Goal: Task Accomplishment & Management: Manage account settings

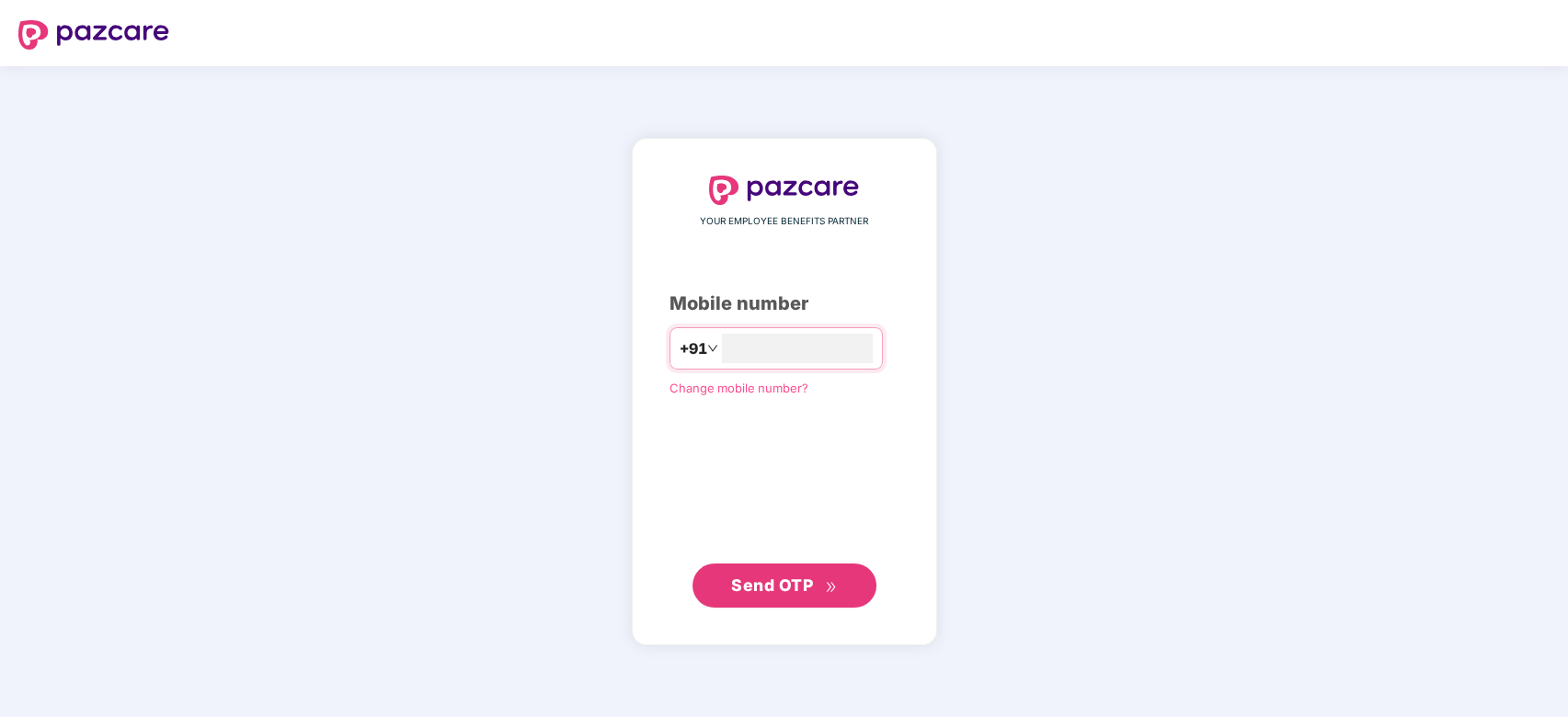
type input "**********"
click at [810, 570] on button "Send OTP" at bounding box center [784, 584] width 184 height 44
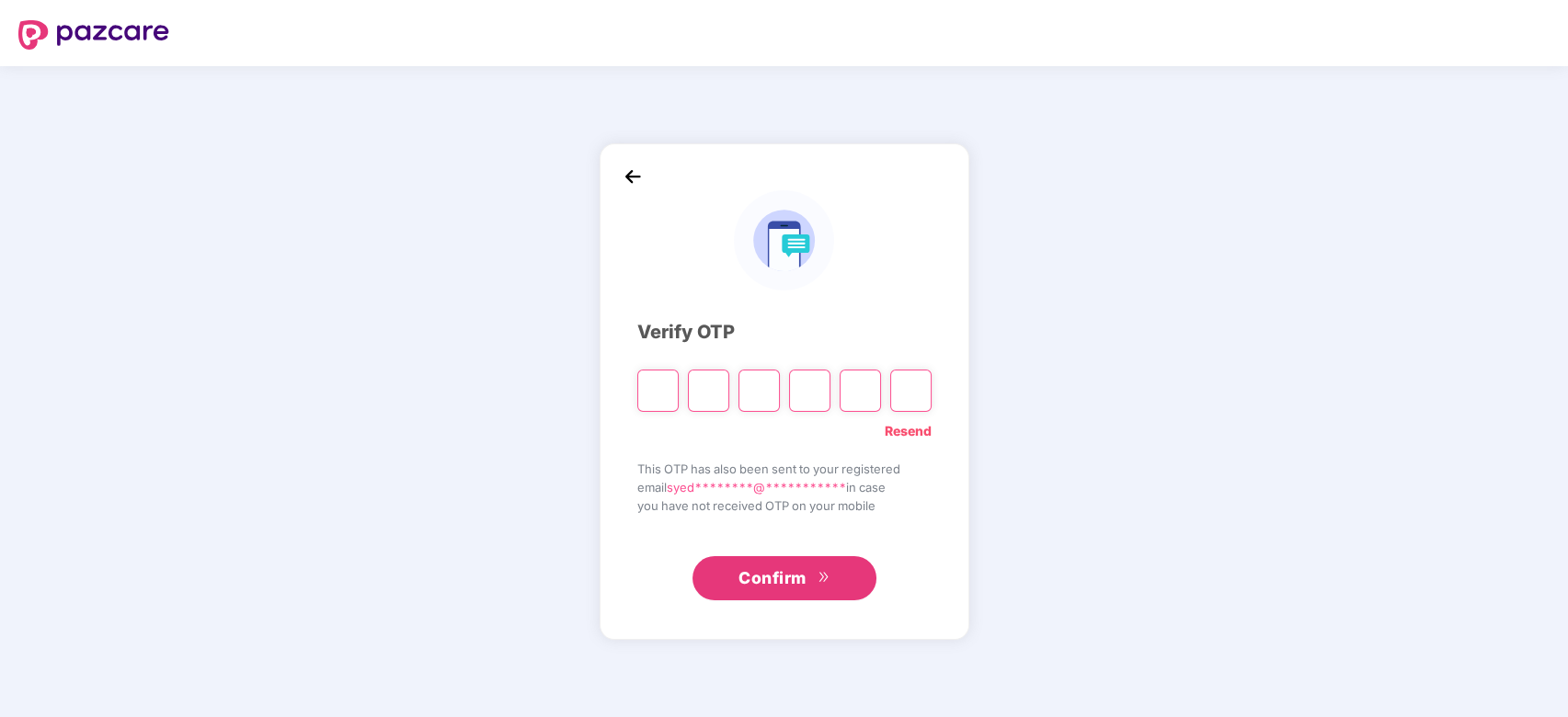
type input "*"
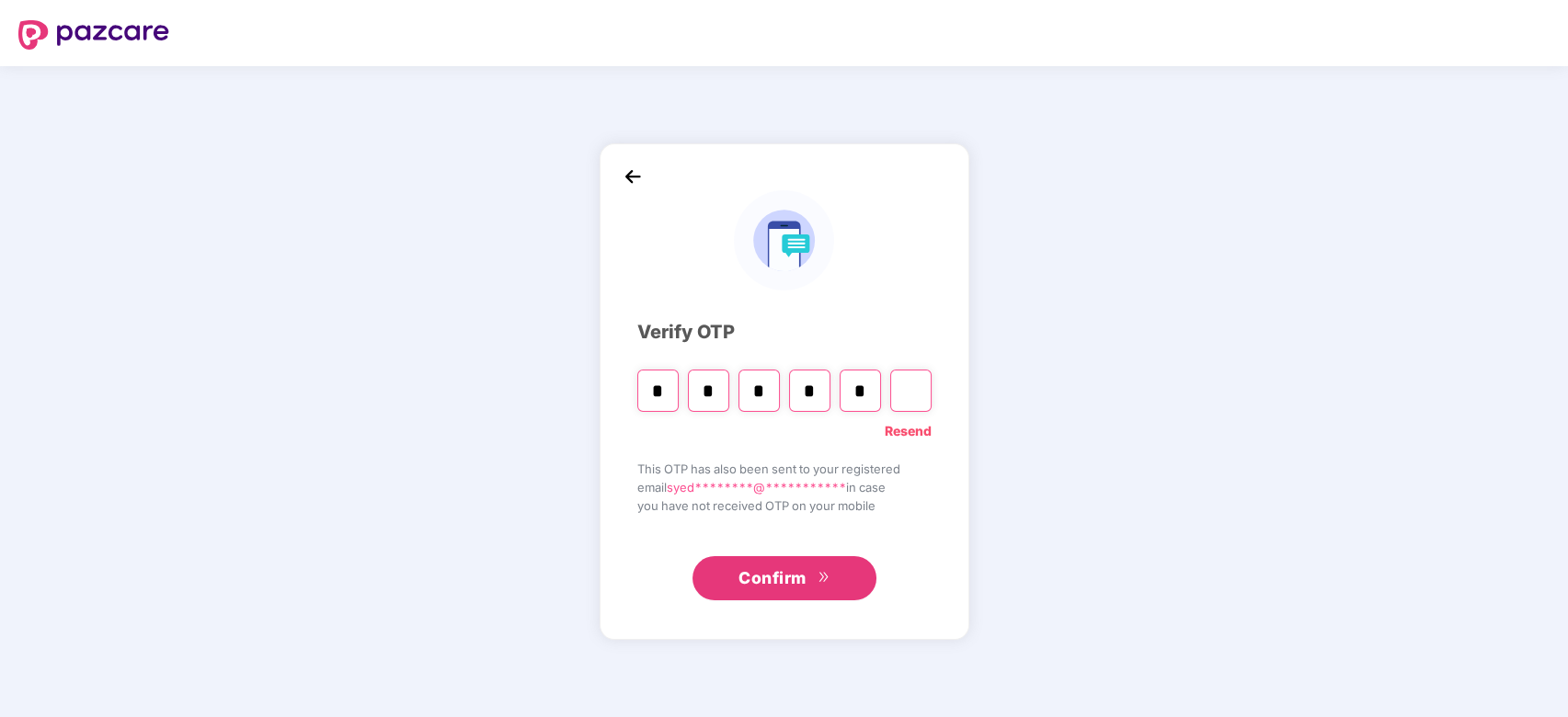
type input "*"
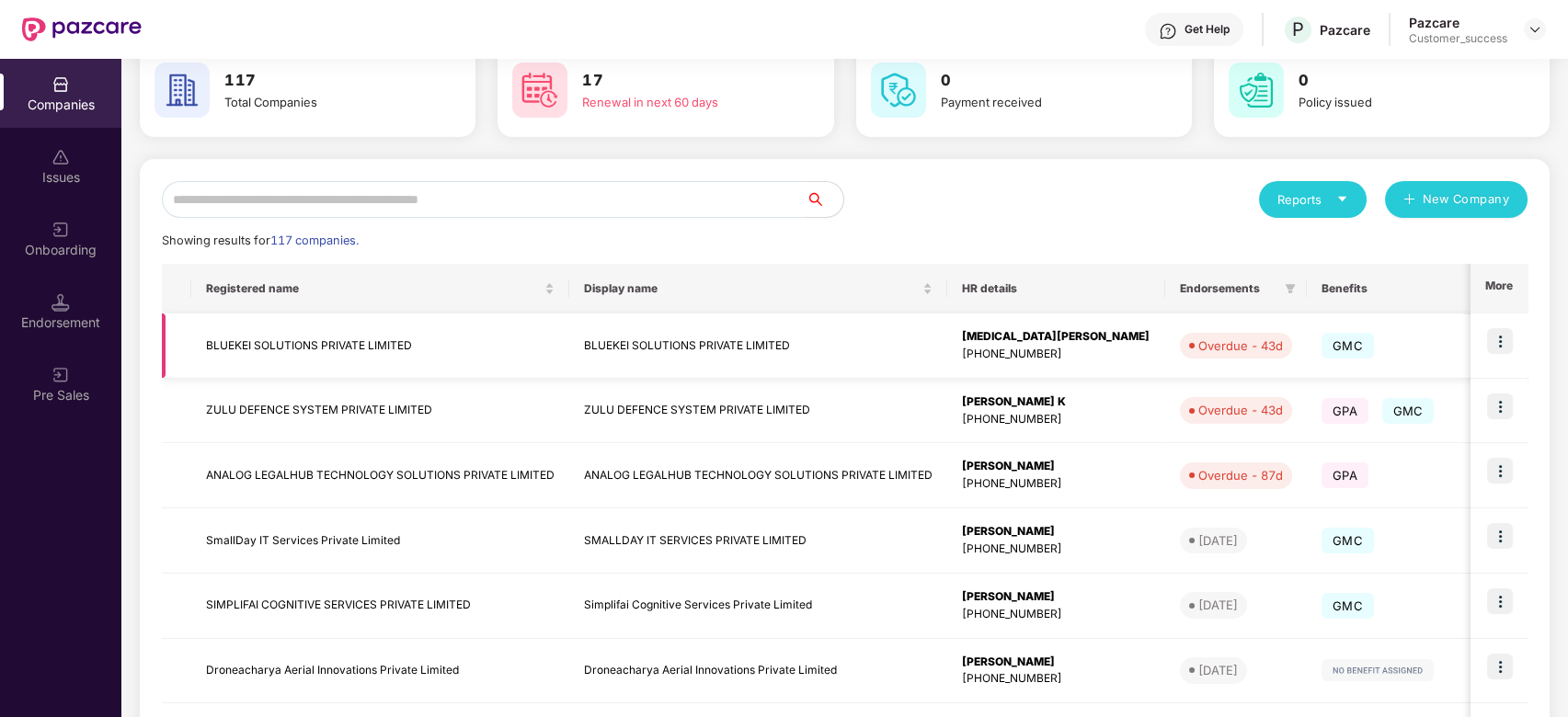
scroll to position [103, 0]
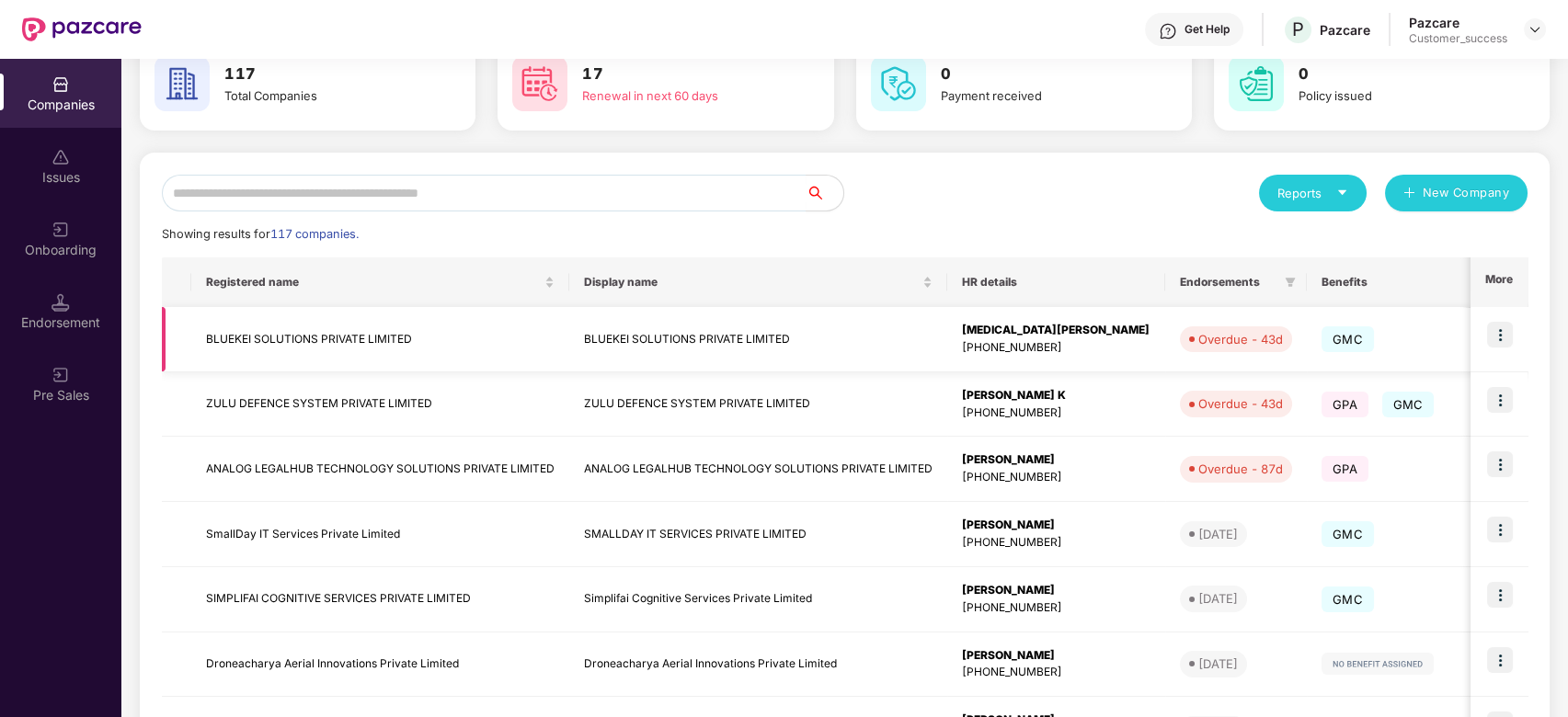
click at [1499, 336] on img at bounding box center [1499, 334] width 25 height 25
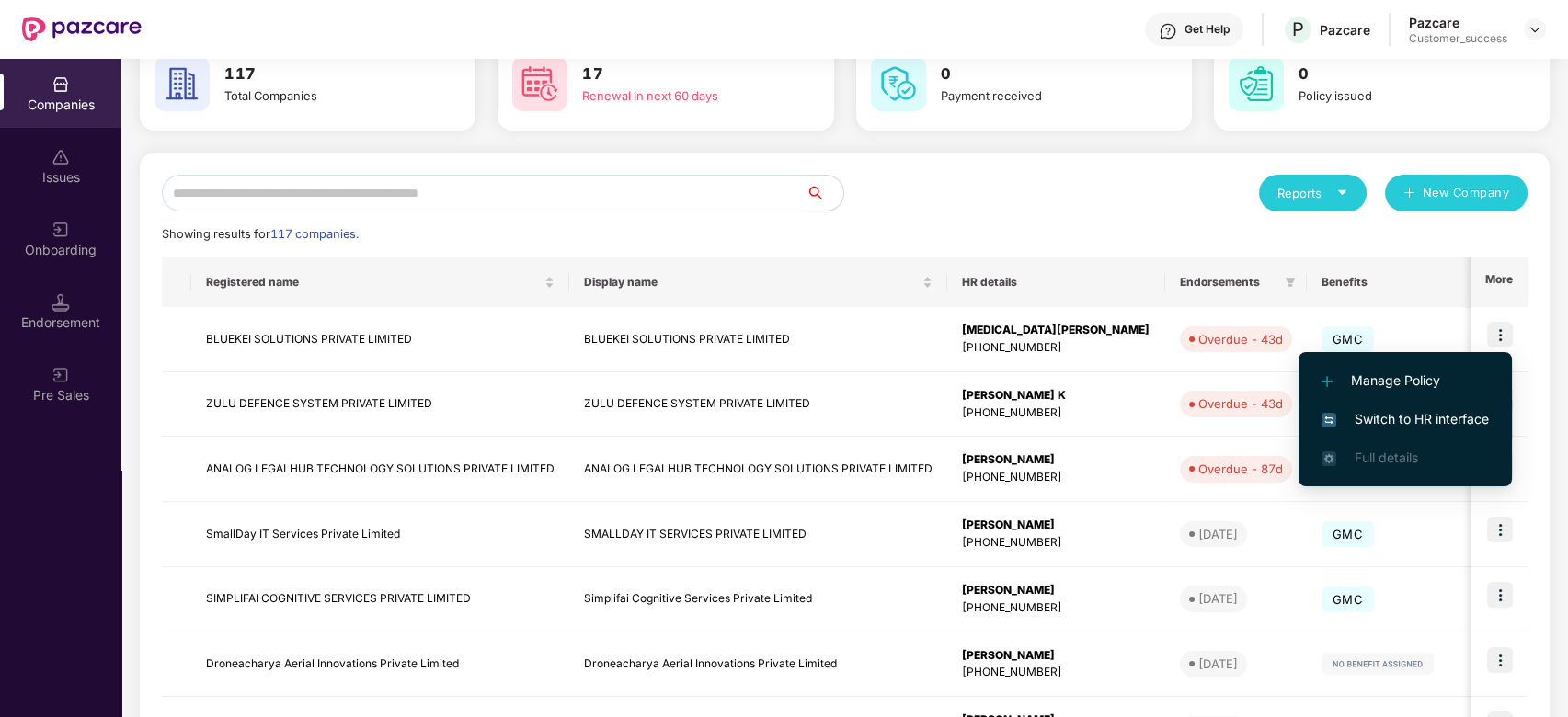
click at [1412, 414] on span "Switch to HR interface" at bounding box center [1405, 419] width 167 height 20
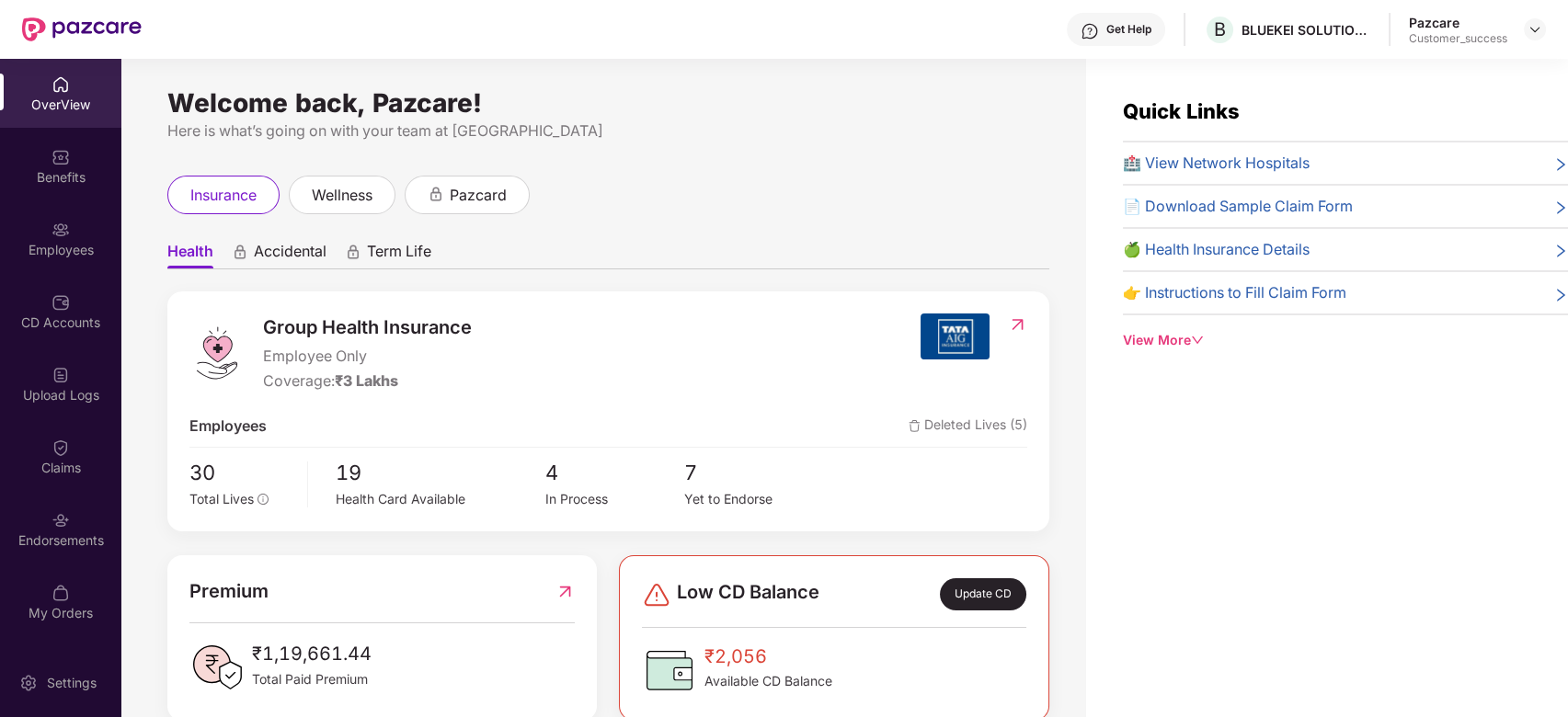
click at [802, 142] on div "Here is what’s going on with your team at [GEOGRAPHIC_DATA]" at bounding box center [608, 131] width 882 height 23
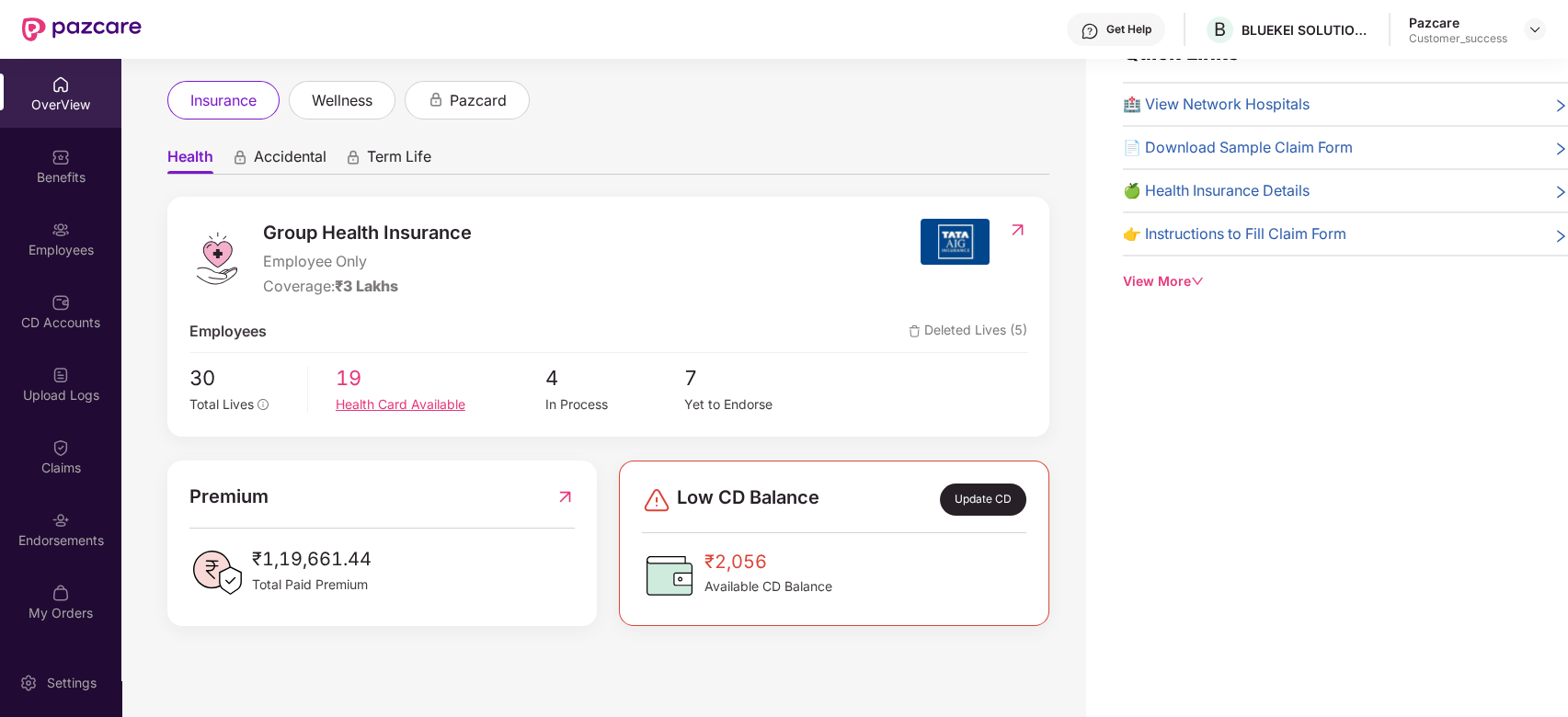
scroll to position [0, 0]
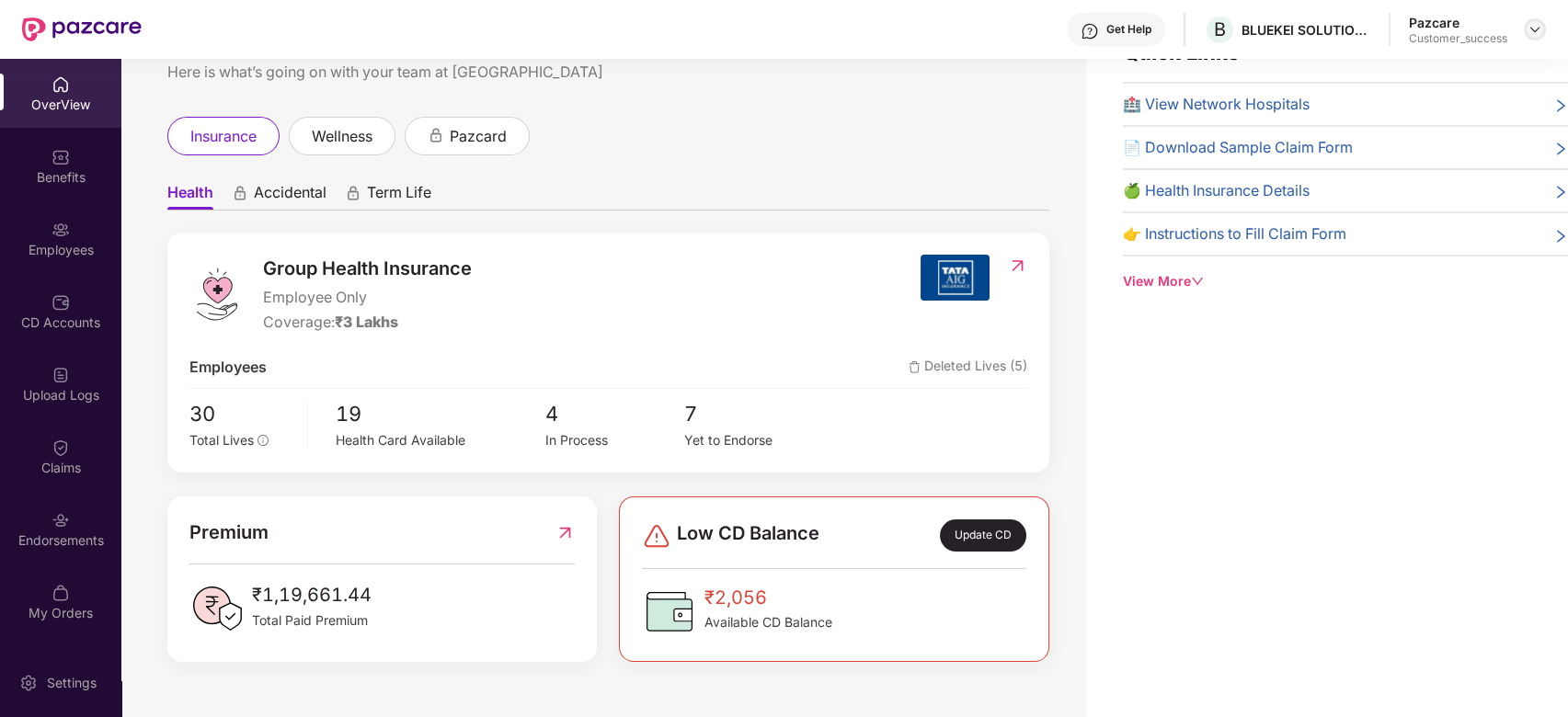
click at [1525, 29] on div at bounding box center [1534, 28] width 22 height 22
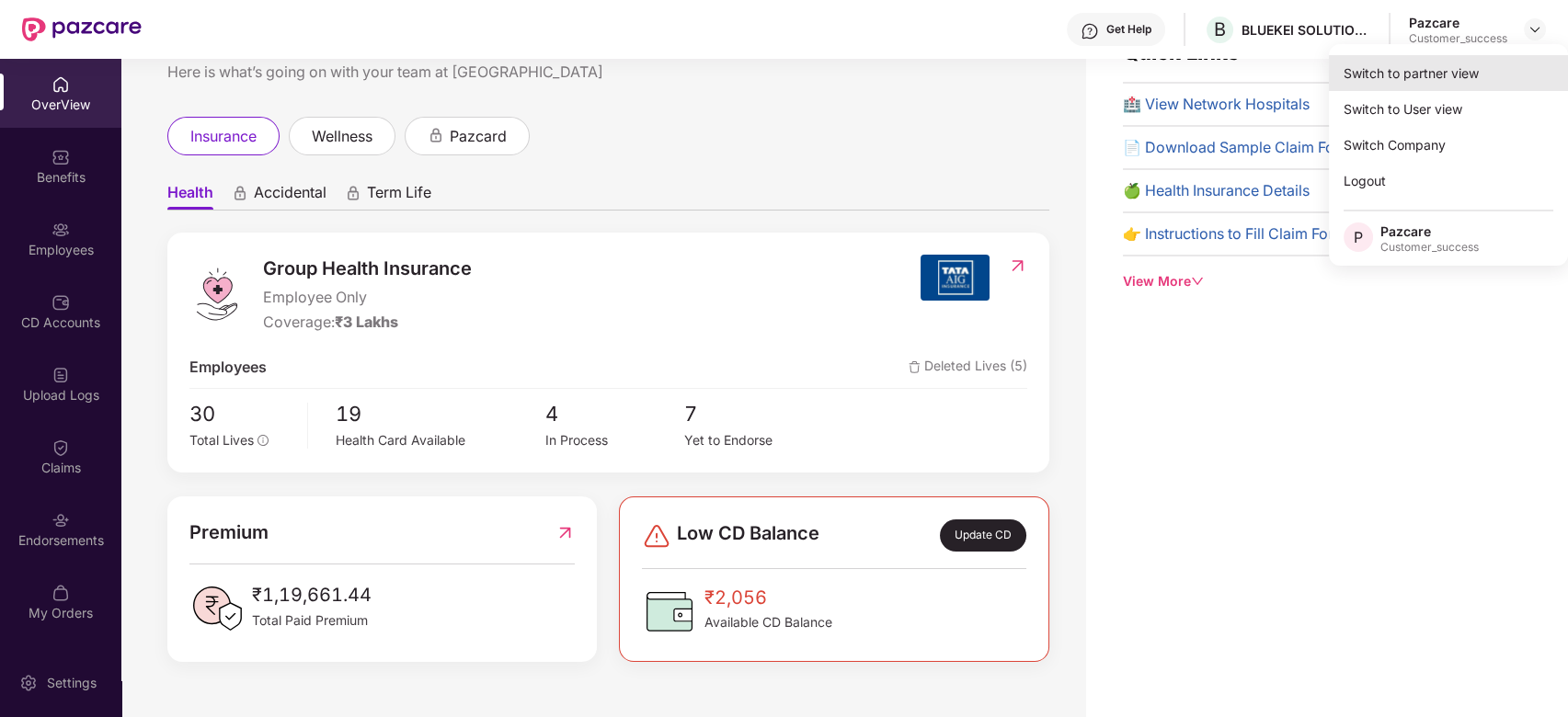
click at [1456, 62] on div "Switch to partner view" at bounding box center [1448, 73] width 239 height 36
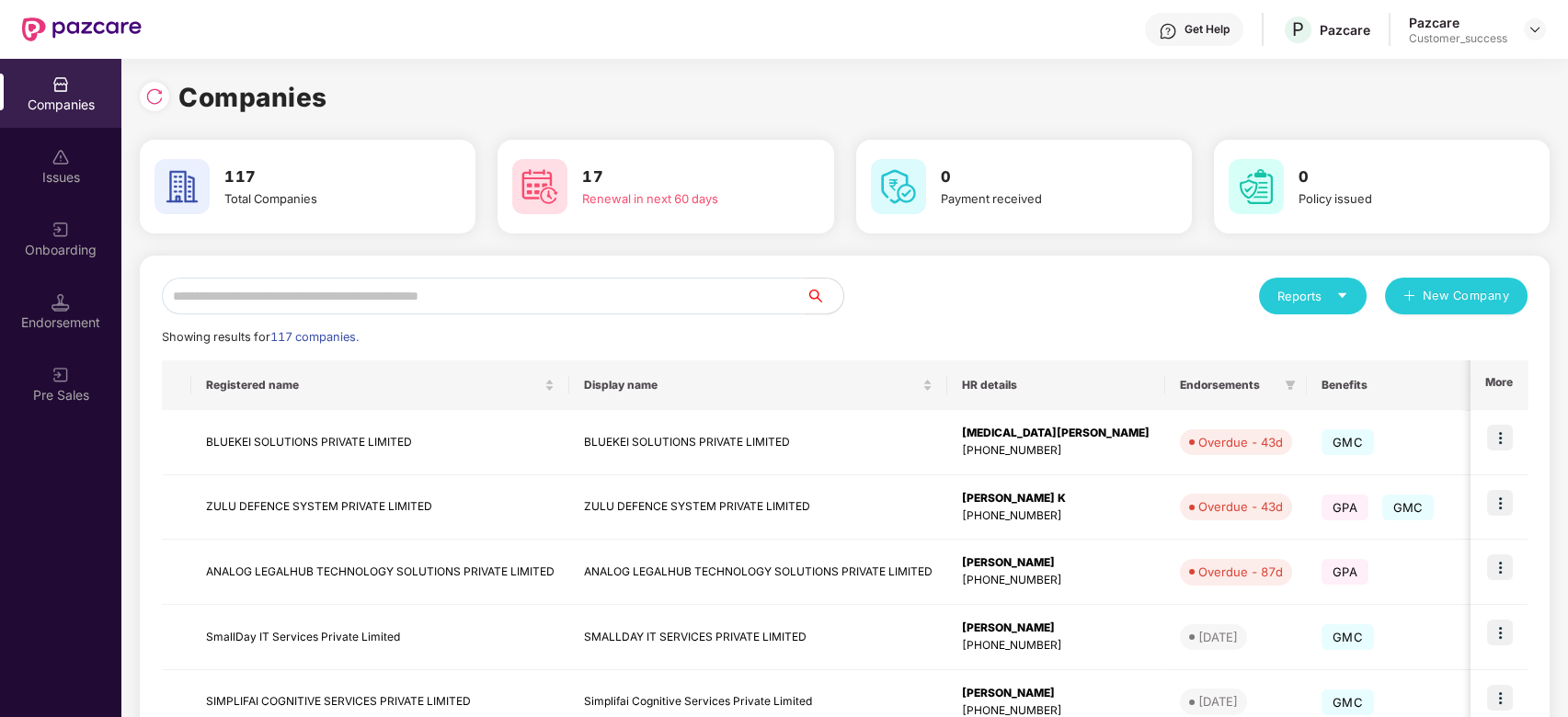
click at [705, 185] on h3 "17" at bounding box center [682, 176] width 199 height 24
click at [403, 297] on input "text" at bounding box center [483, 295] width 645 height 37
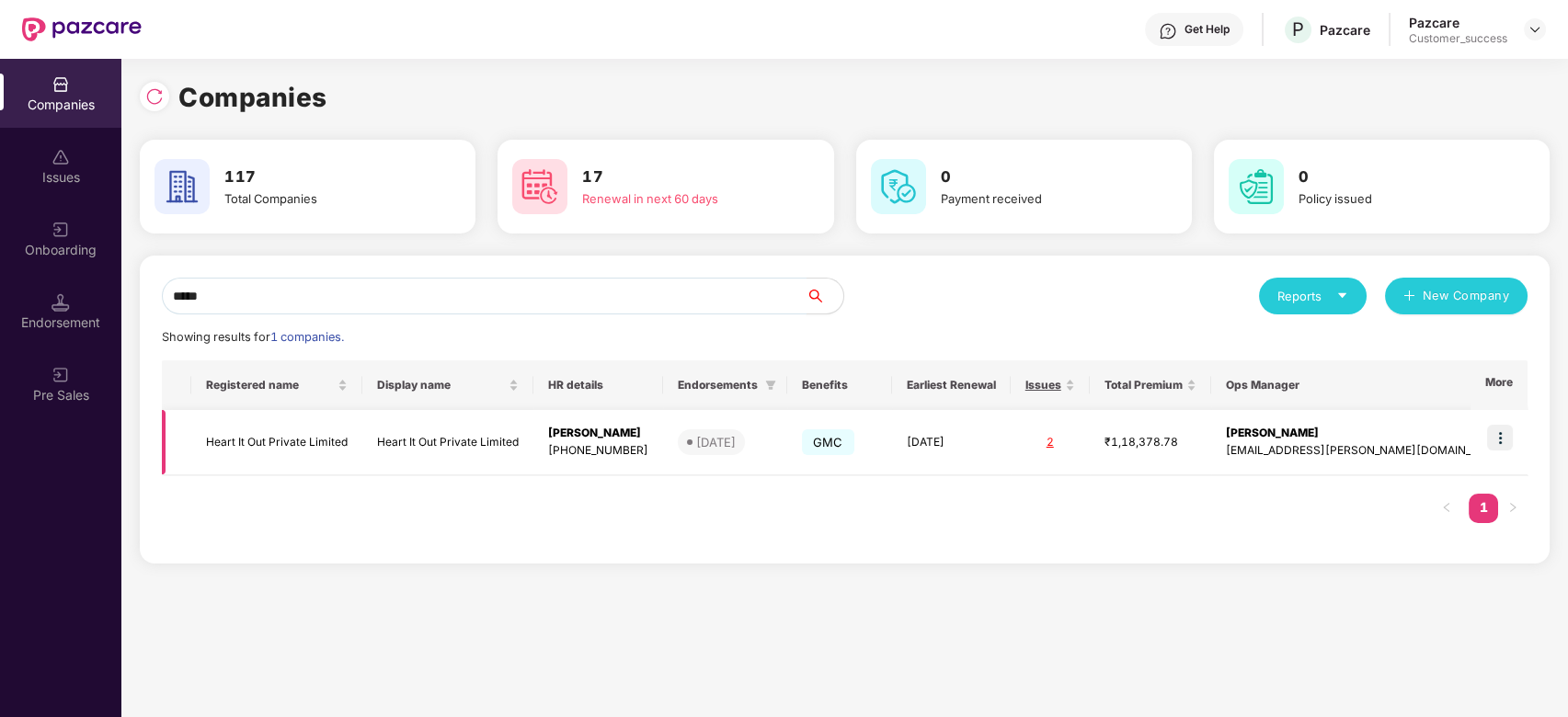
type input "*****"
click at [1509, 439] on img at bounding box center [1499, 437] width 25 height 25
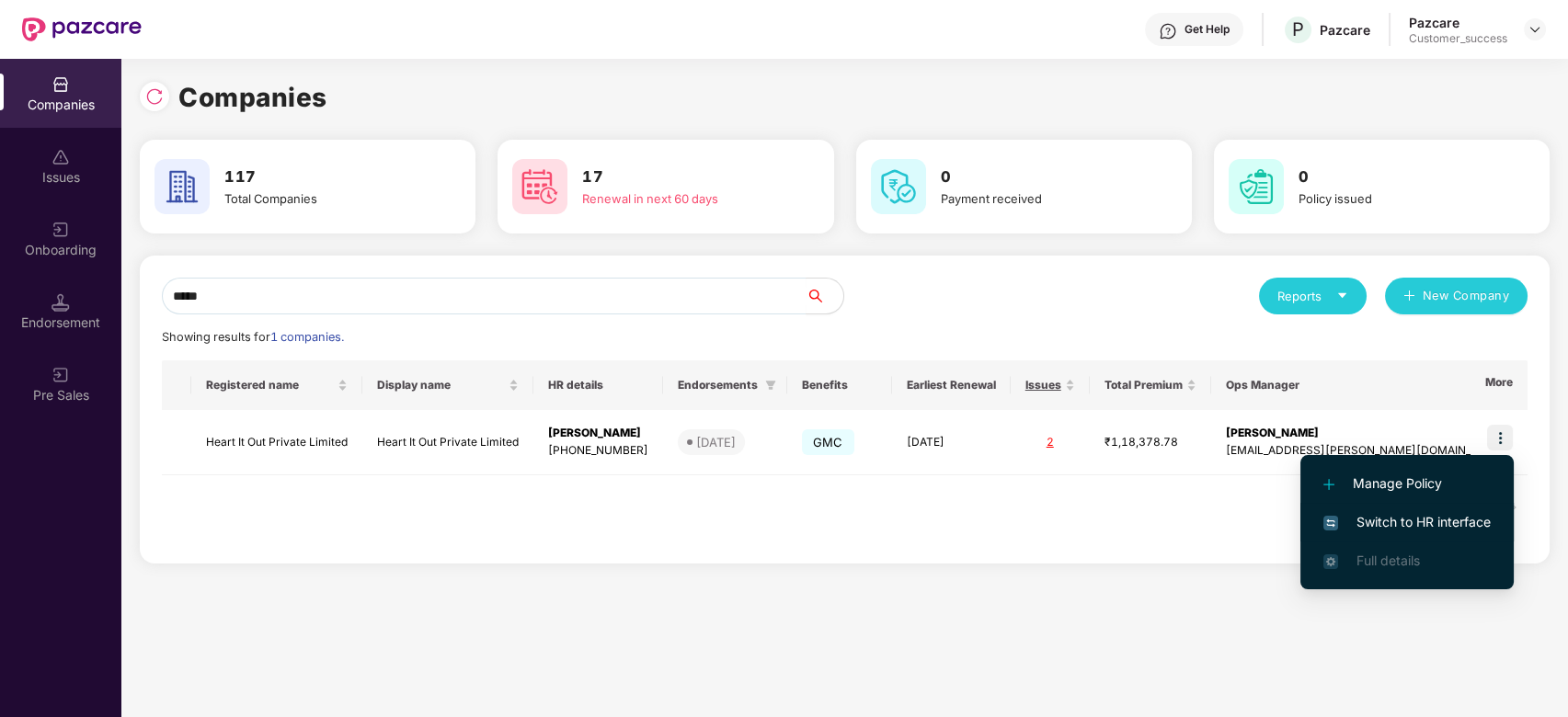
click at [1415, 510] on li "Switch to HR interface" at bounding box center [1408, 522] width 213 height 39
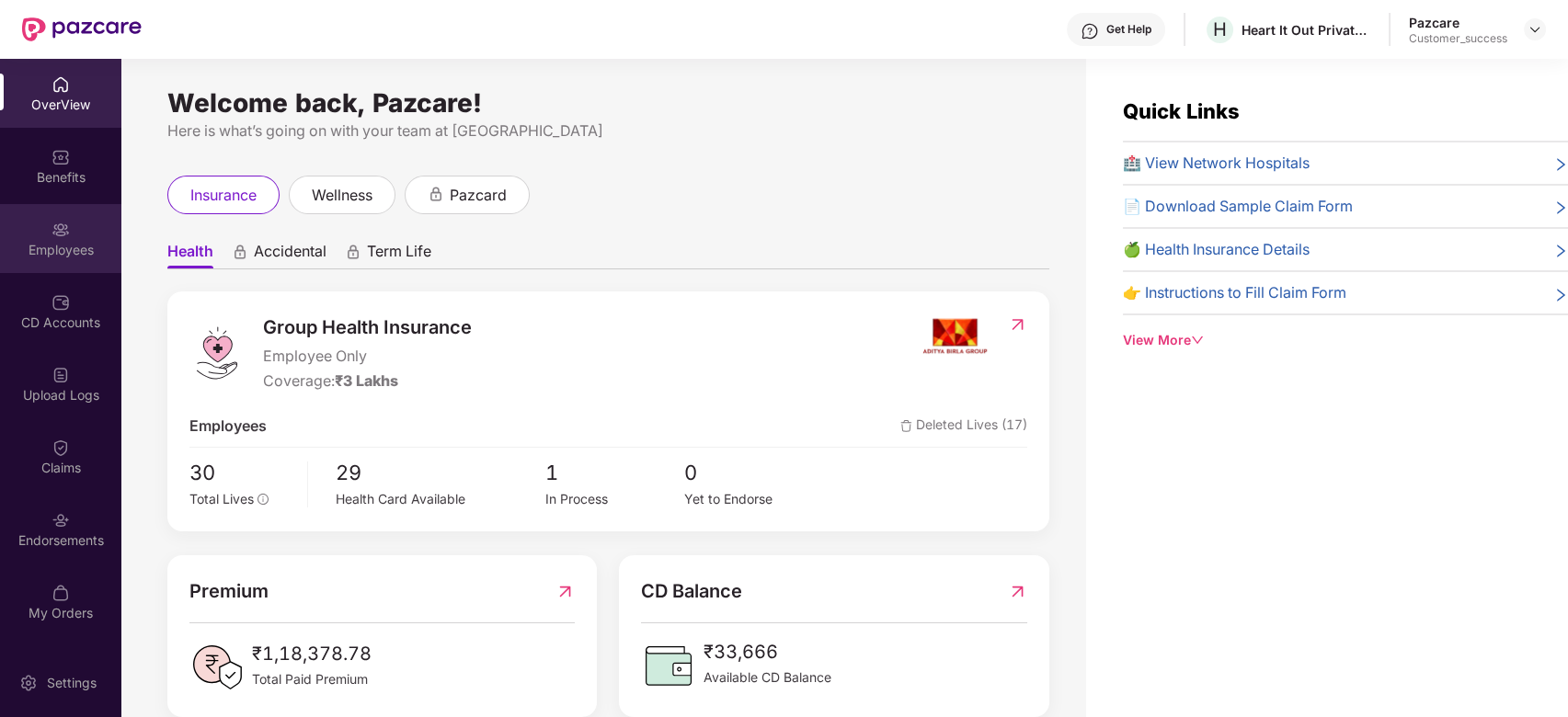
click at [67, 241] on div "Employees" at bounding box center [60, 249] width 122 height 18
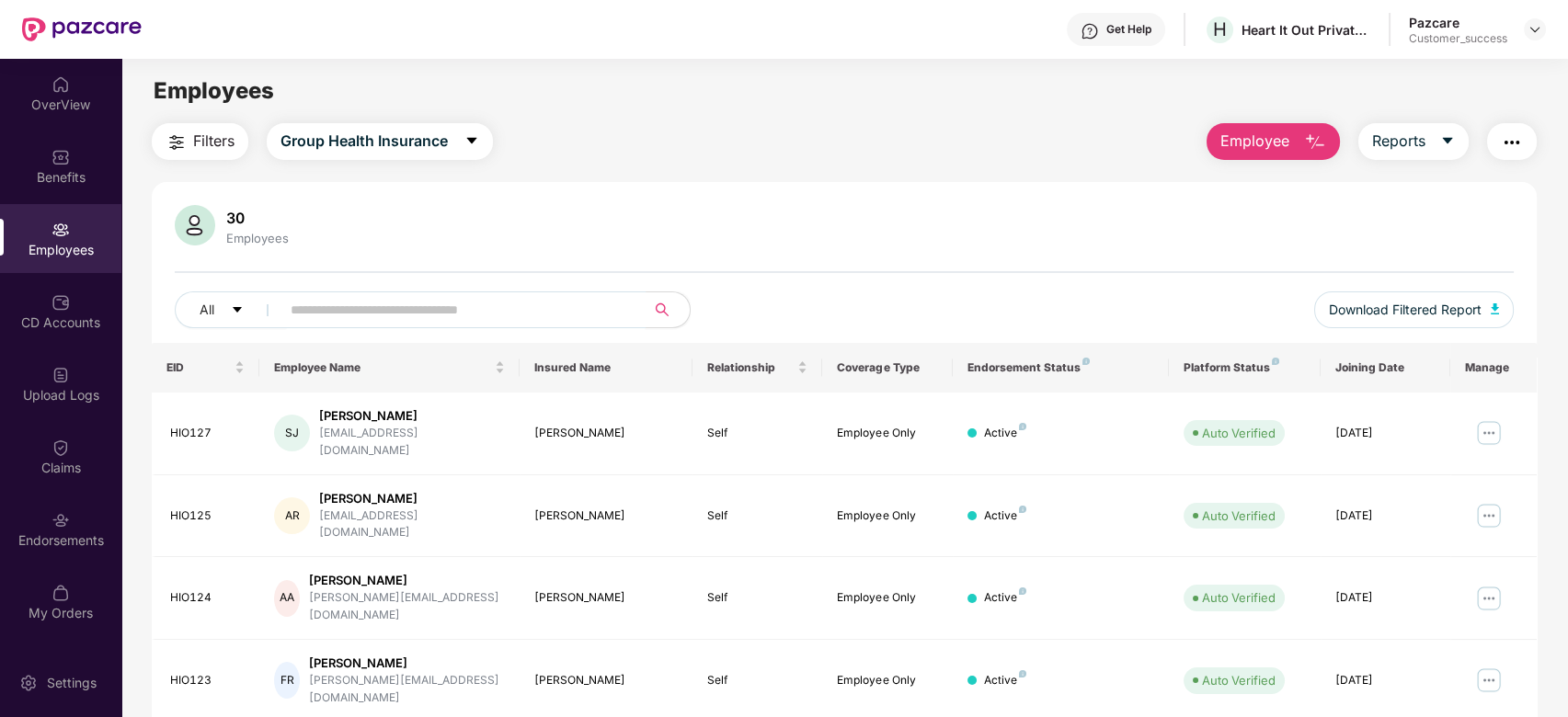
click at [424, 308] on input "text" at bounding box center [456, 309] width 330 height 27
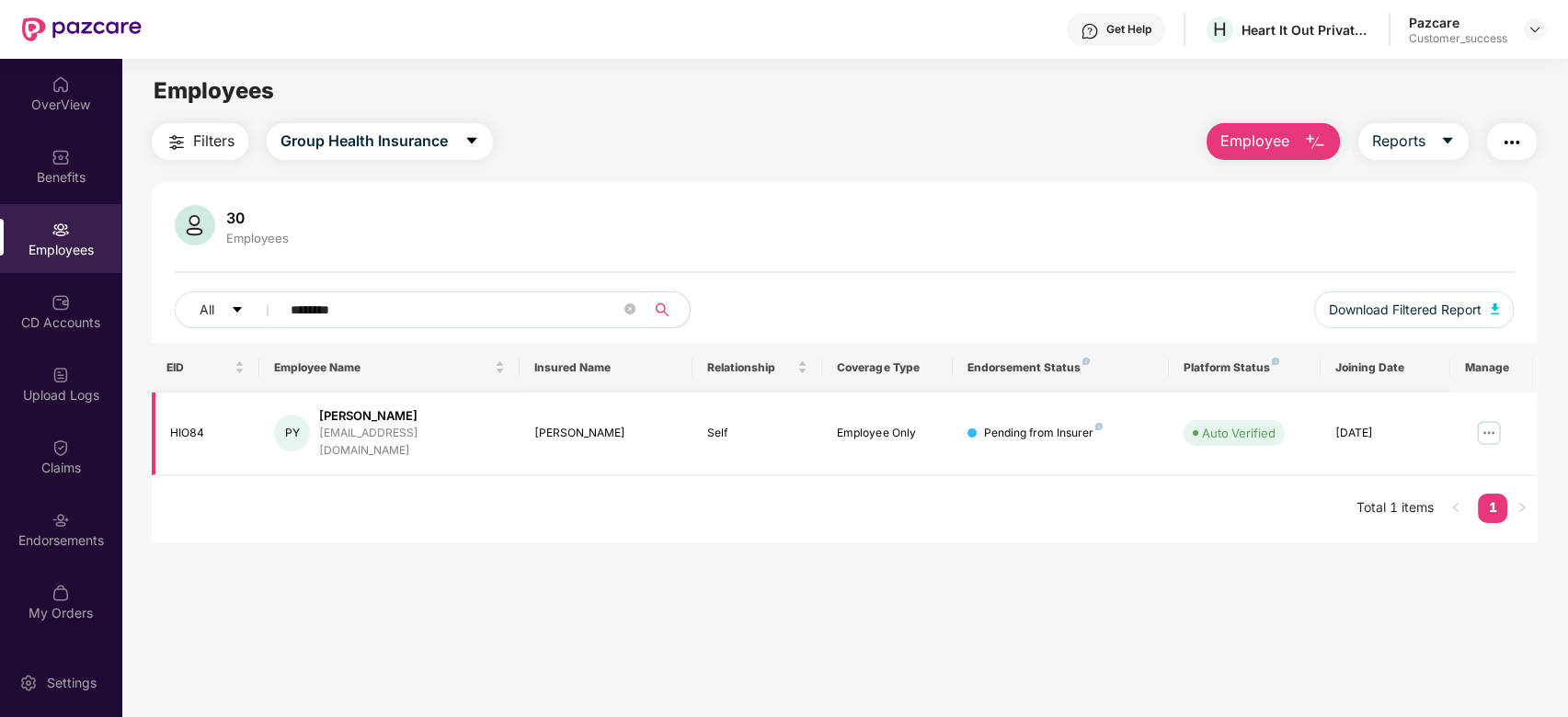
type input "********"
click at [1488, 425] on img at bounding box center [1489, 432] width 29 height 29
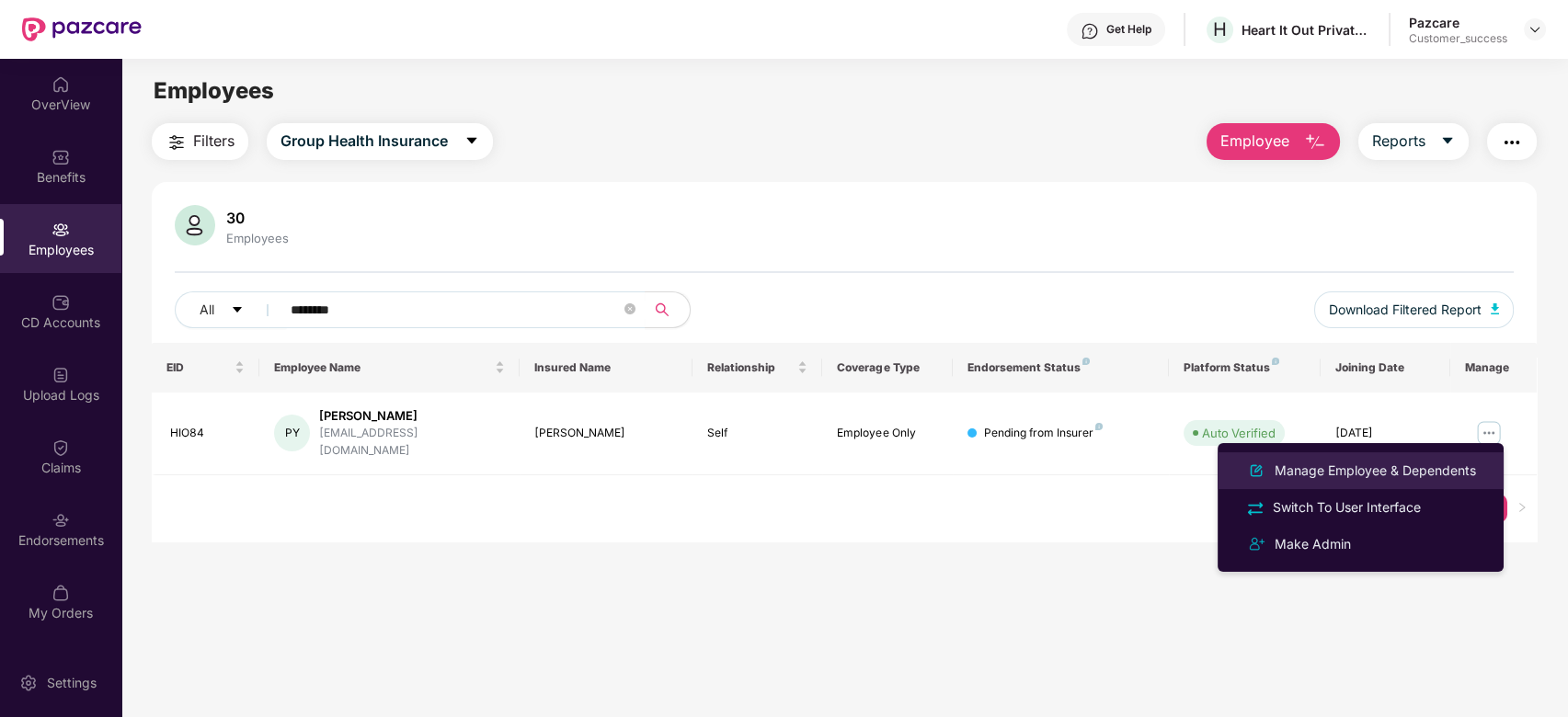
click at [1321, 468] on div "Manage Employee & Dependents" at bounding box center [1375, 470] width 209 height 20
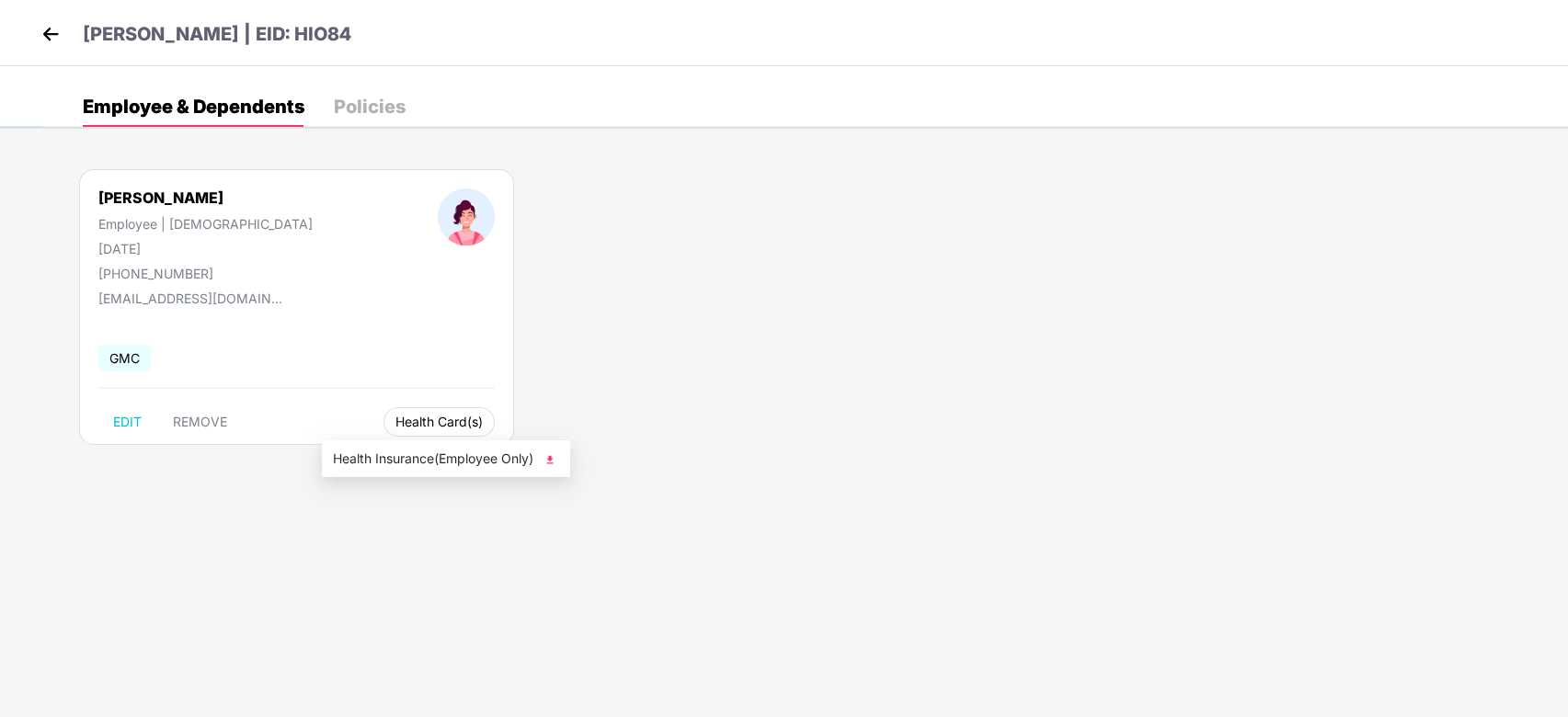
click at [396, 418] on span "Health Card(s)" at bounding box center [439, 422] width 88 height 9
click at [503, 458] on span "Health Insurance(Employee Only)" at bounding box center [447, 458] width 227 height 20
click at [396, 417] on span "Health Card(s)" at bounding box center [439, 422] width 88 height 9
click at [407, 449] on span "Health Insurance(Employee Only)" at bounding box center [447, 458] width 227 height 20
click at [43, 40] on img at bounding box center [50, 33] width 27 height 27
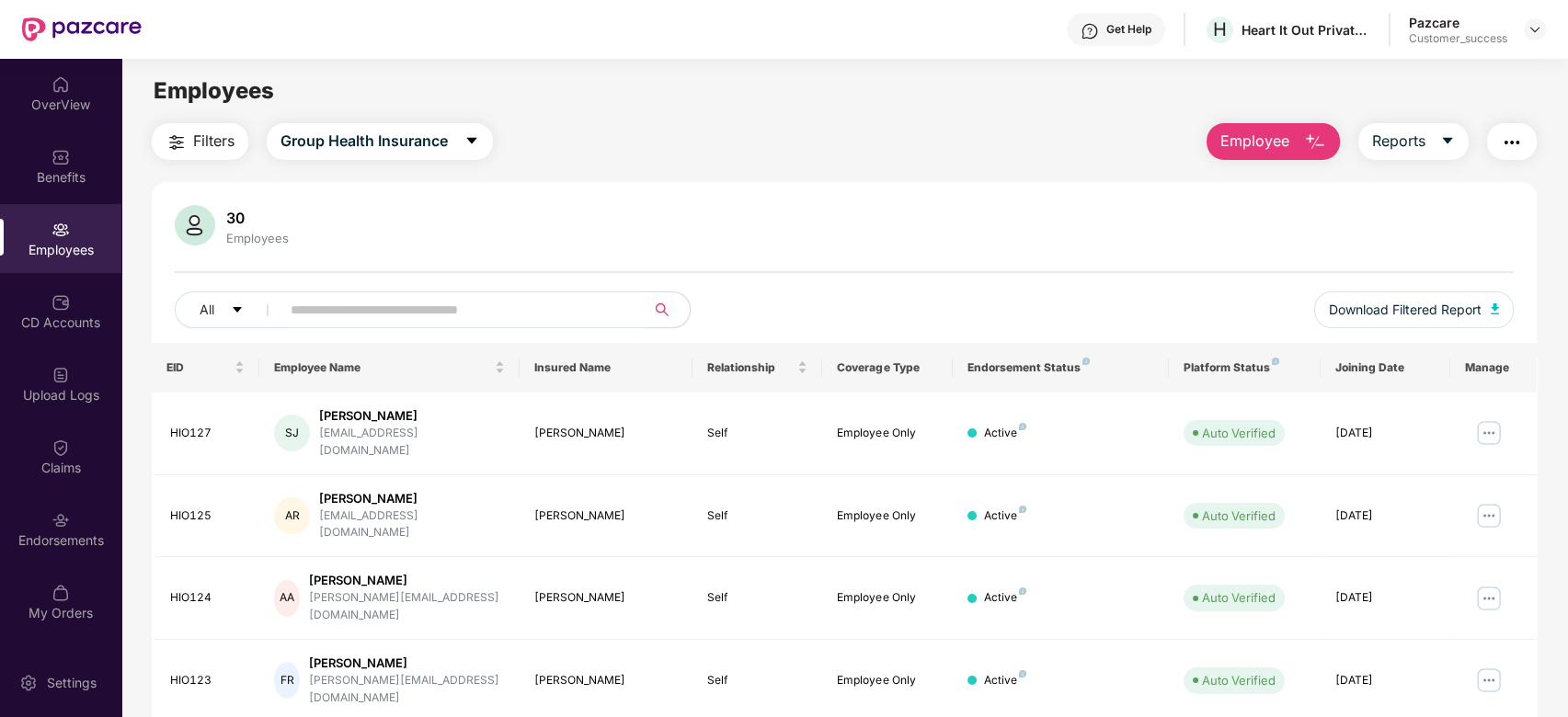
click at [484, 307] on input "text" at bounding box center [456, 309] width 330 height 27
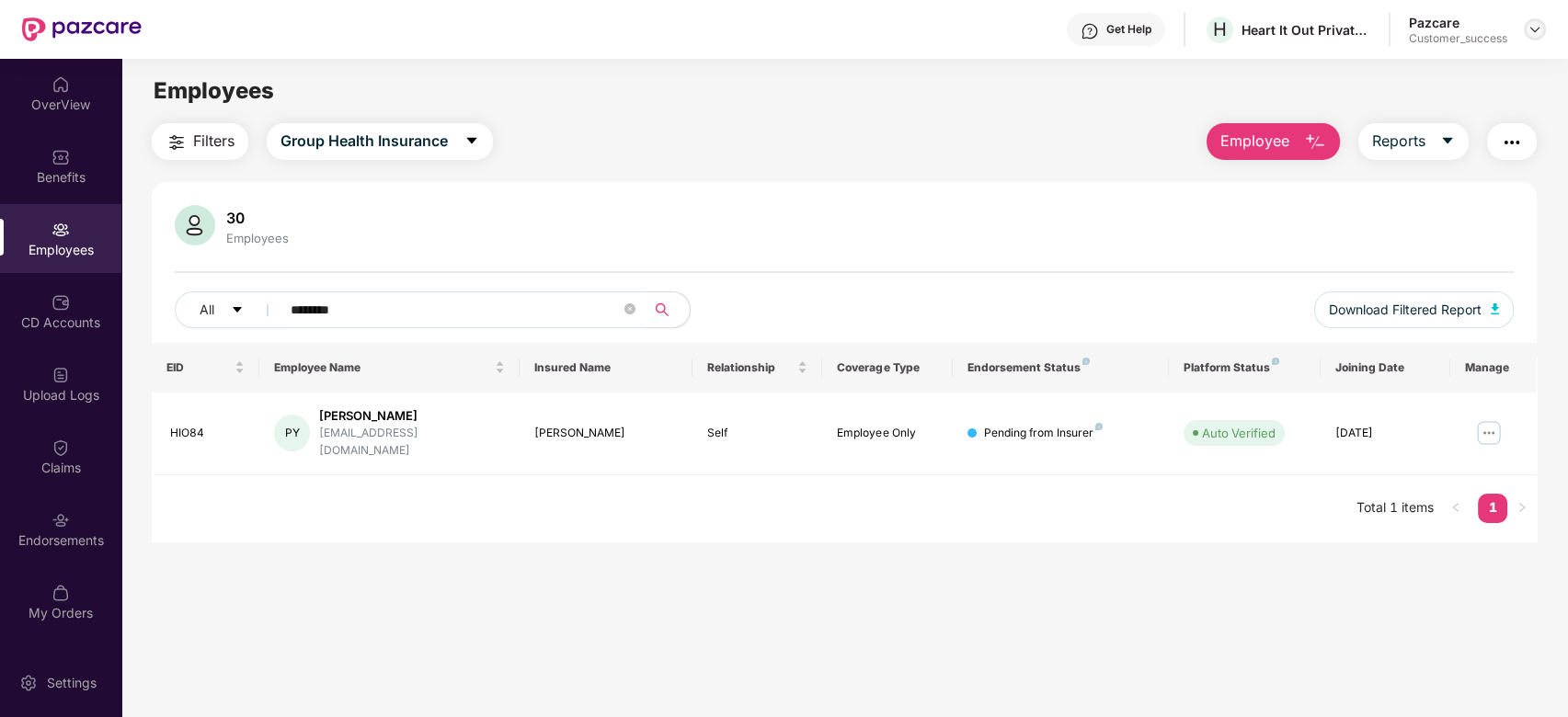
type input "********"
click at [1533, 36] on img at bounding box center [1535, 29] width 15 height 15
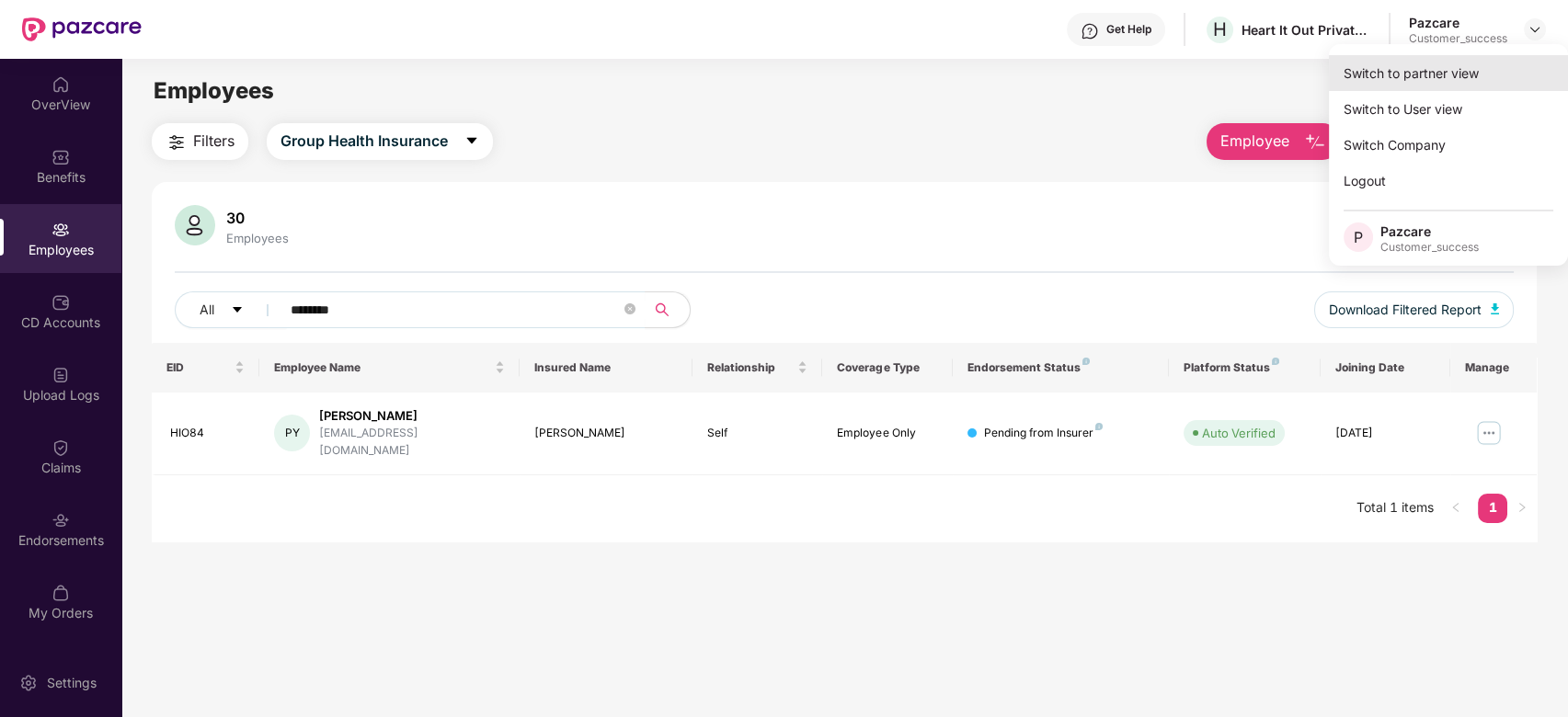
click at [1449, 66] on div "Switch to partner view" at bounding box center [1448, 73] width 239 height 36
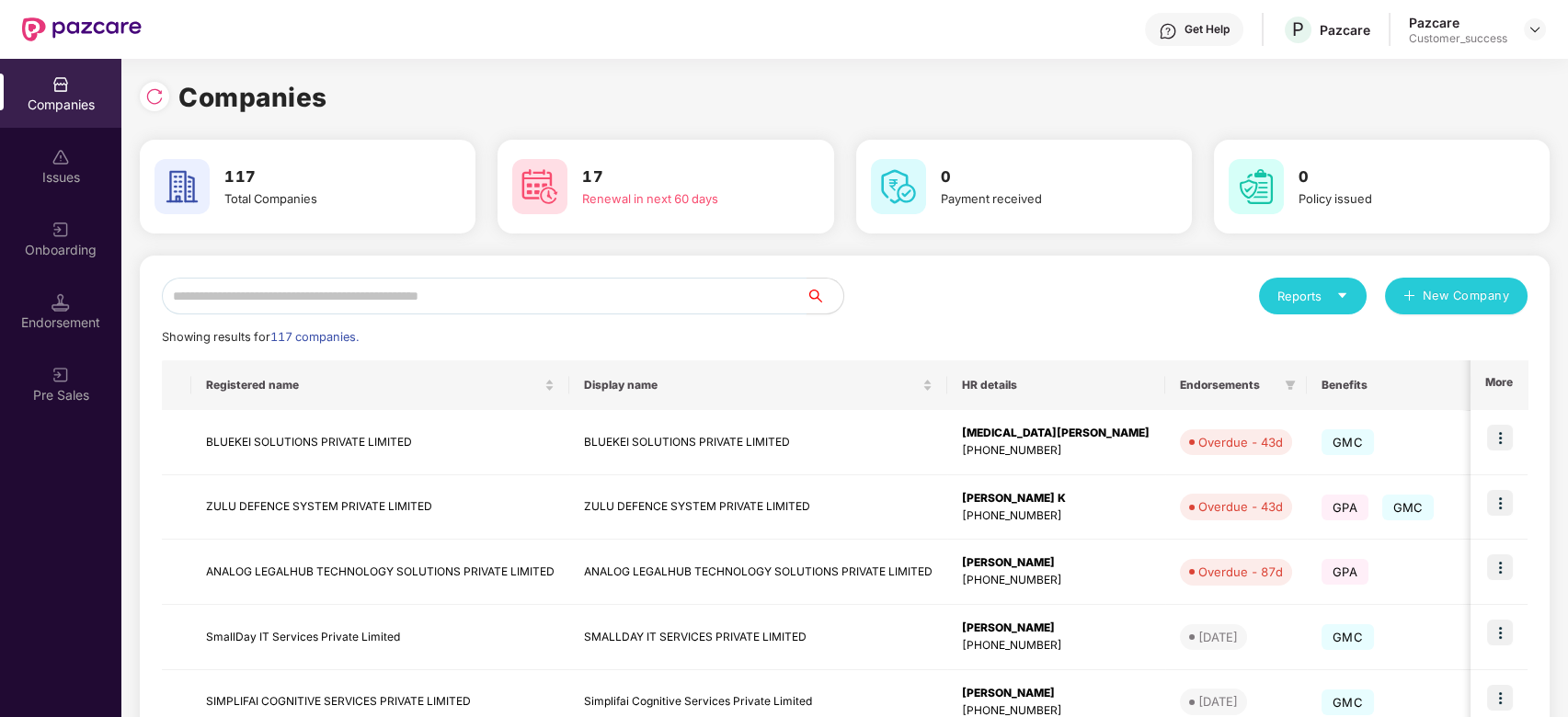
click at [455, 293] on input "text" at bounding box center [483, 295] width 645 height 37
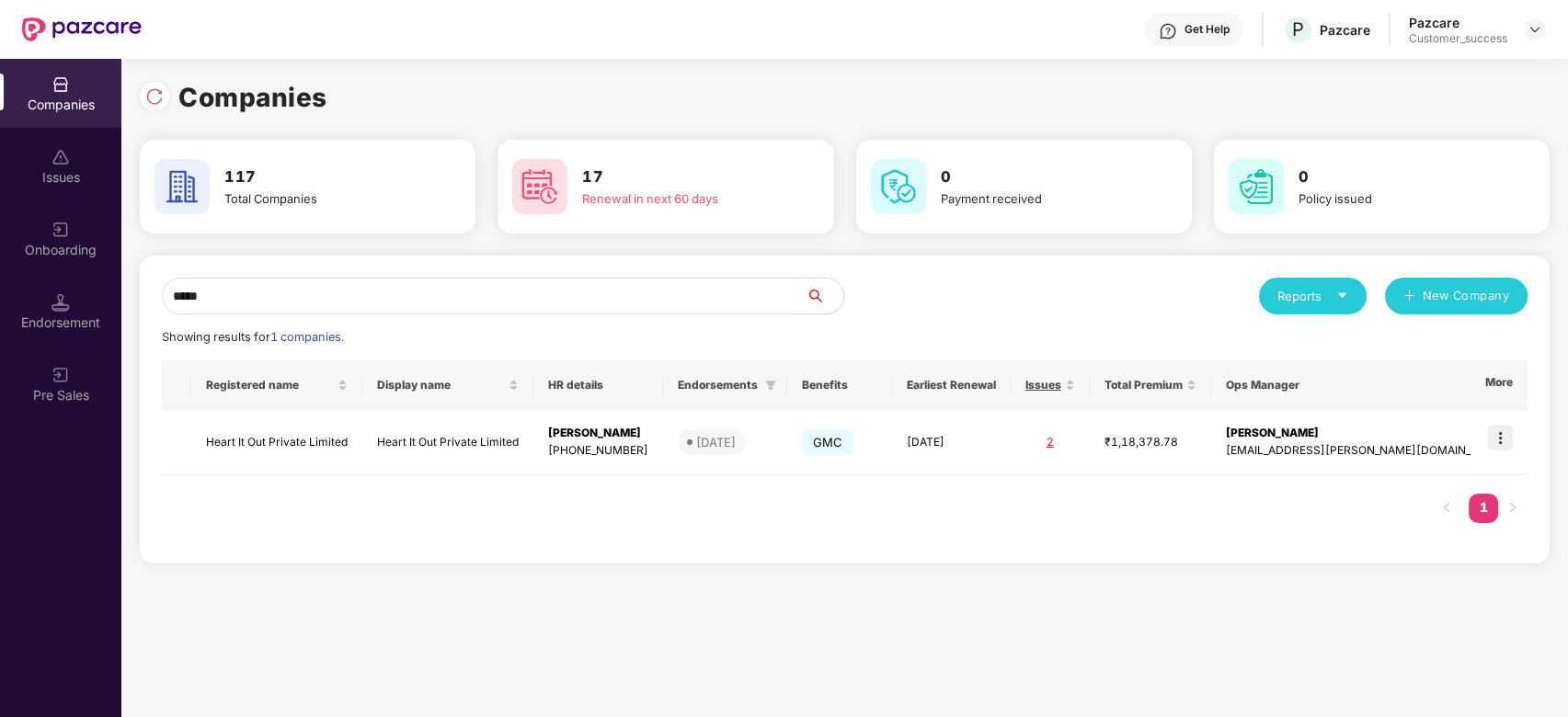
type input "*****"
click at [1493, 454] on td at bounding box center [1499, 442] width 57 height 65
click at [1506, 442] on img at bounding box center [1499, 437] width 25 height 25
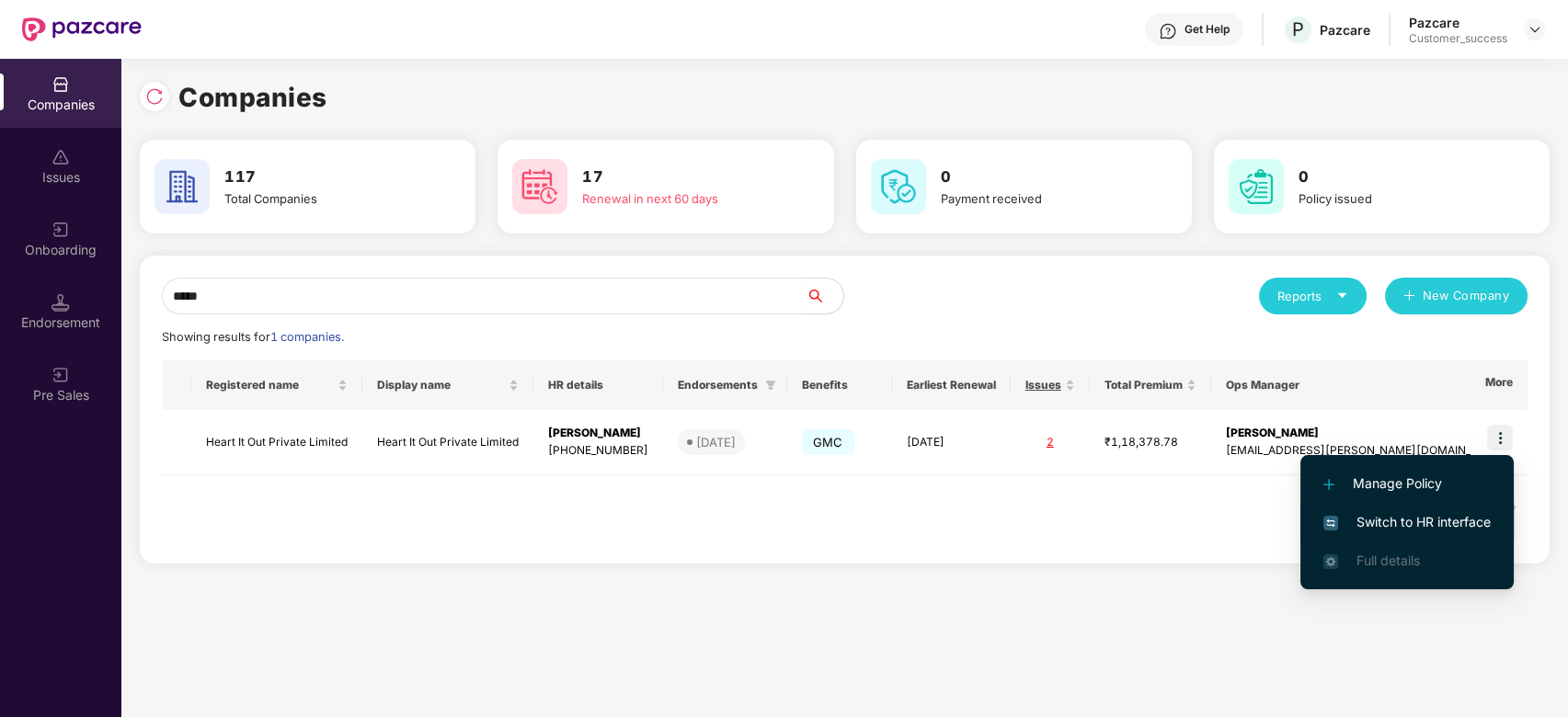
click at [1401, 518] on span "Switch to HR interface" at bounding box center [1407, 522] width 167 height 20
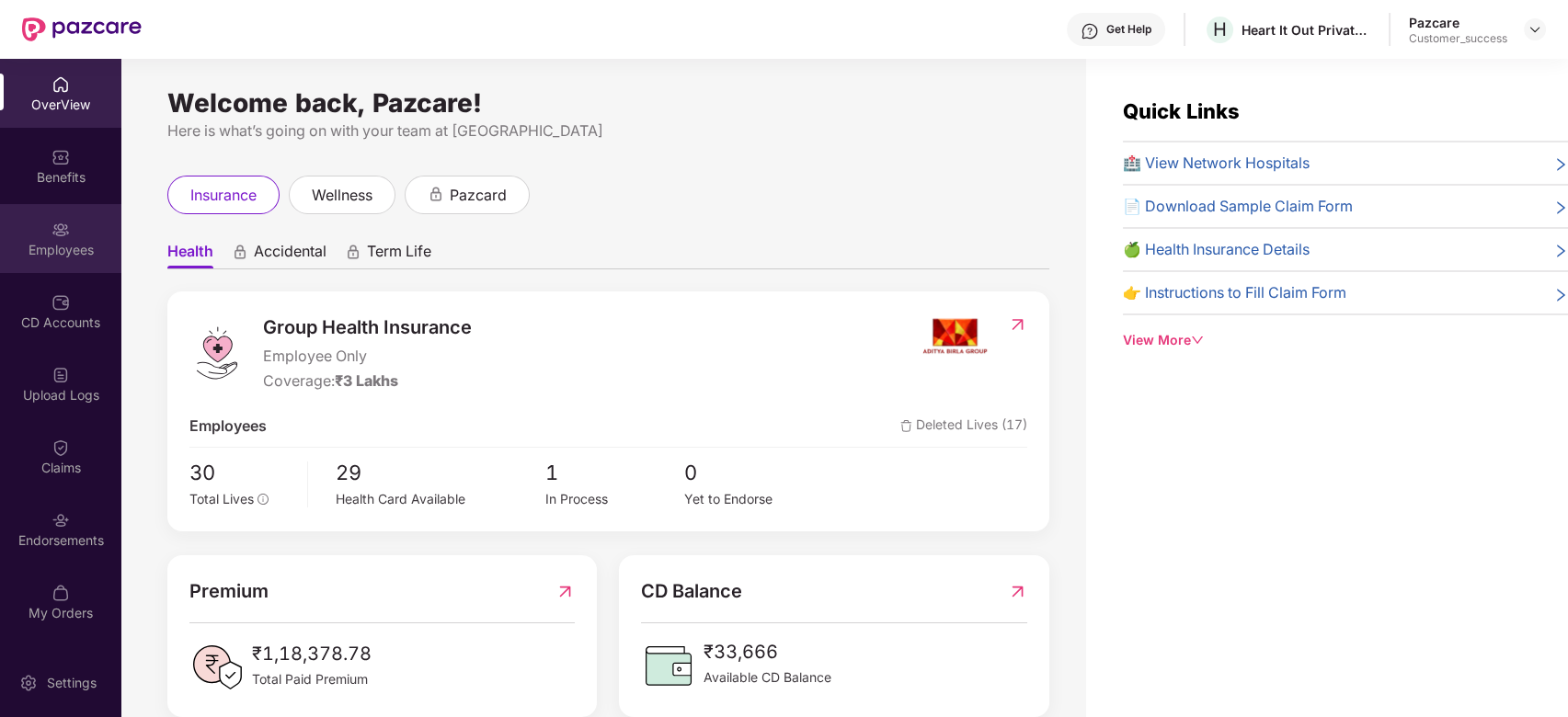
click at [53, 210] on div "Employees" at bounding box center [60, 238] width 122 height 69
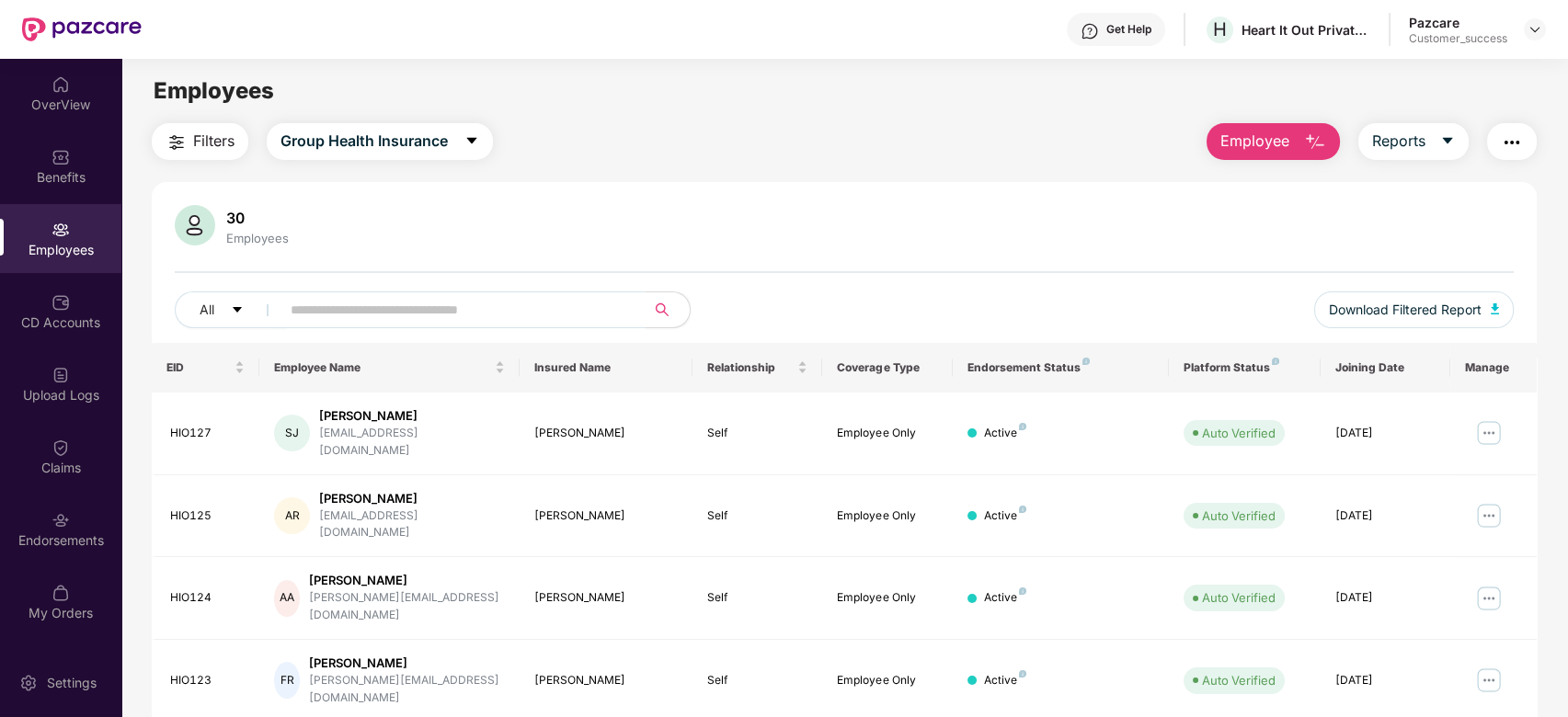
click at [382, 315] on input "text" at bounding box center [456, 309] width 330 height 27
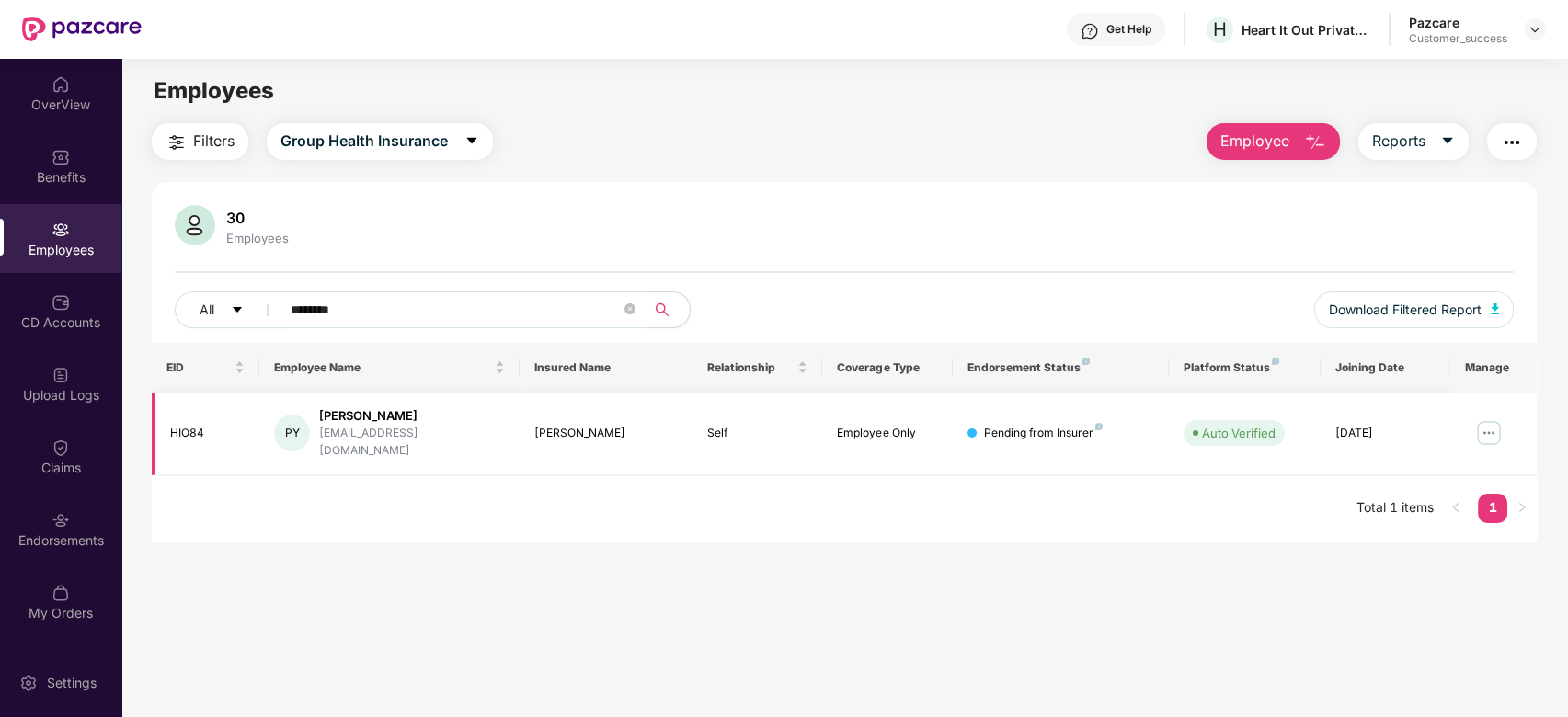
type input "********"
drag, startPoint x: 169, startPoint y: 425, endPoint x: 477, endPoint y: 441, distance: 308.4
click at [477, 441] on tr "HIO84 [PERSON_NAME] [EMAIL_ADDRESS][DOMAIN_NAME] Priyanka Yesodharan Self Emplo…" at bounding box center [845, 434] width 1386 height 83
click at [562, 576] on main "Employees Filters Group Health Insurance Employee Reports 30 Employees All ****…" at bounding box center [845, 417] width 1446 height 717
drag, startPoint x: 165, startPoint y: 422, endPoint x: 232, endPoint y: 423, distance: 67.0
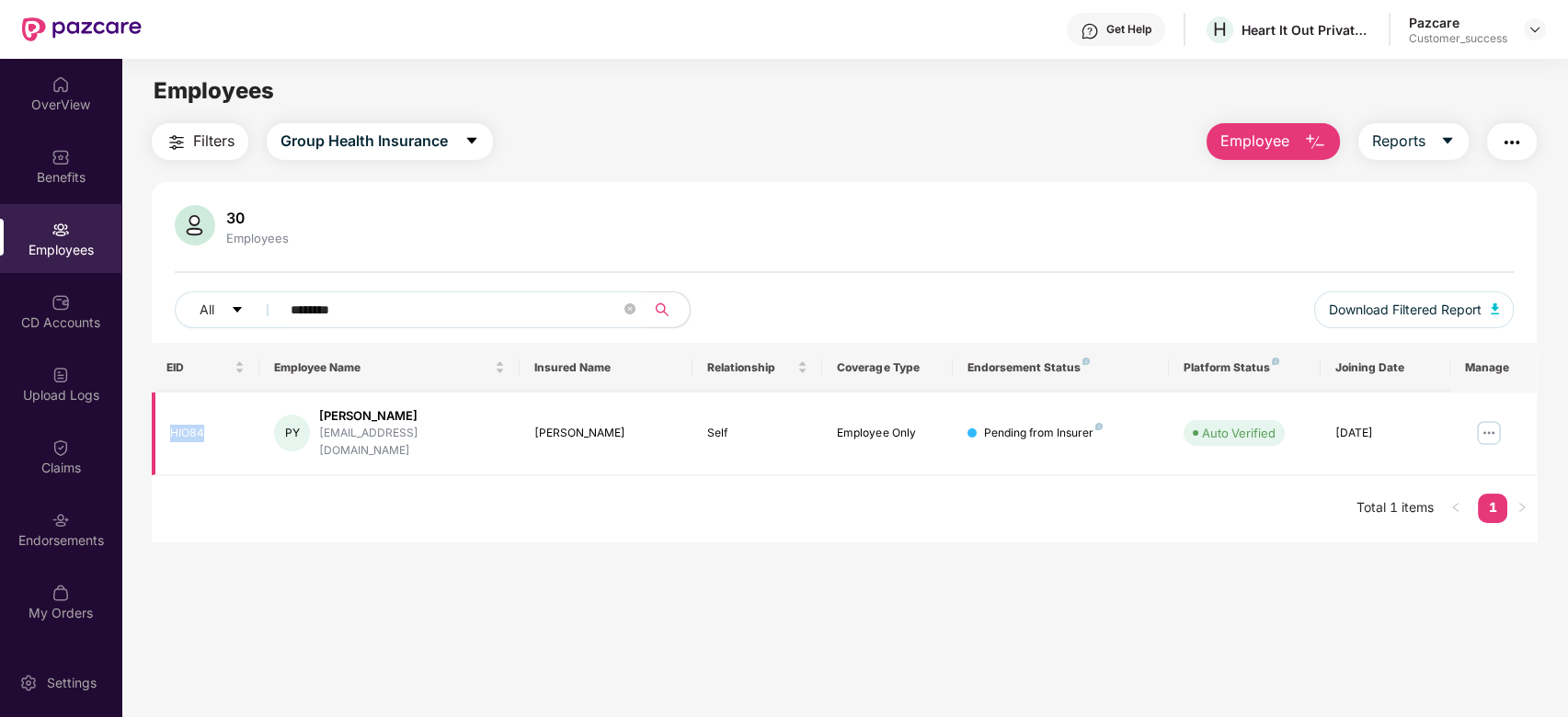
click at [232, 423] on td "HIO84" at bounding box center [206, 434] width 109 height 83
click at [213, 521] on div "EID Employee Name Insured Name Relationship Coverage Type Endorsement Status Pl…" at bounding box center [845, 442] width 1386 height 198
click at [76, 102] on div "OverView" at bounding box center [60, 104] width 122 height 18
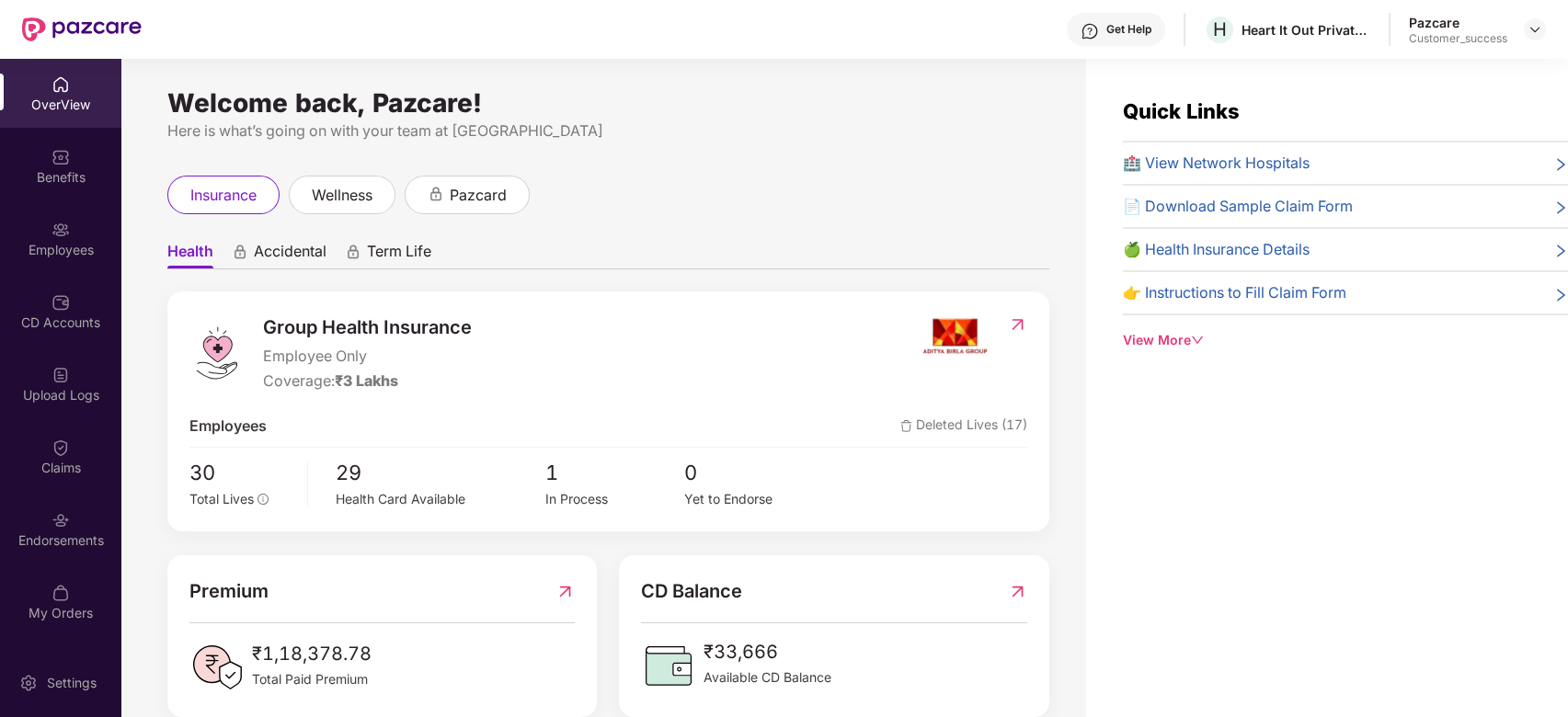
click at [1517, 27] on div "Pazcare Customer_success" at bounding box center [1477, 30] width 137 height 32
click at [1526, 25] on div at bounding box center [1534, 28] width 22 height 22
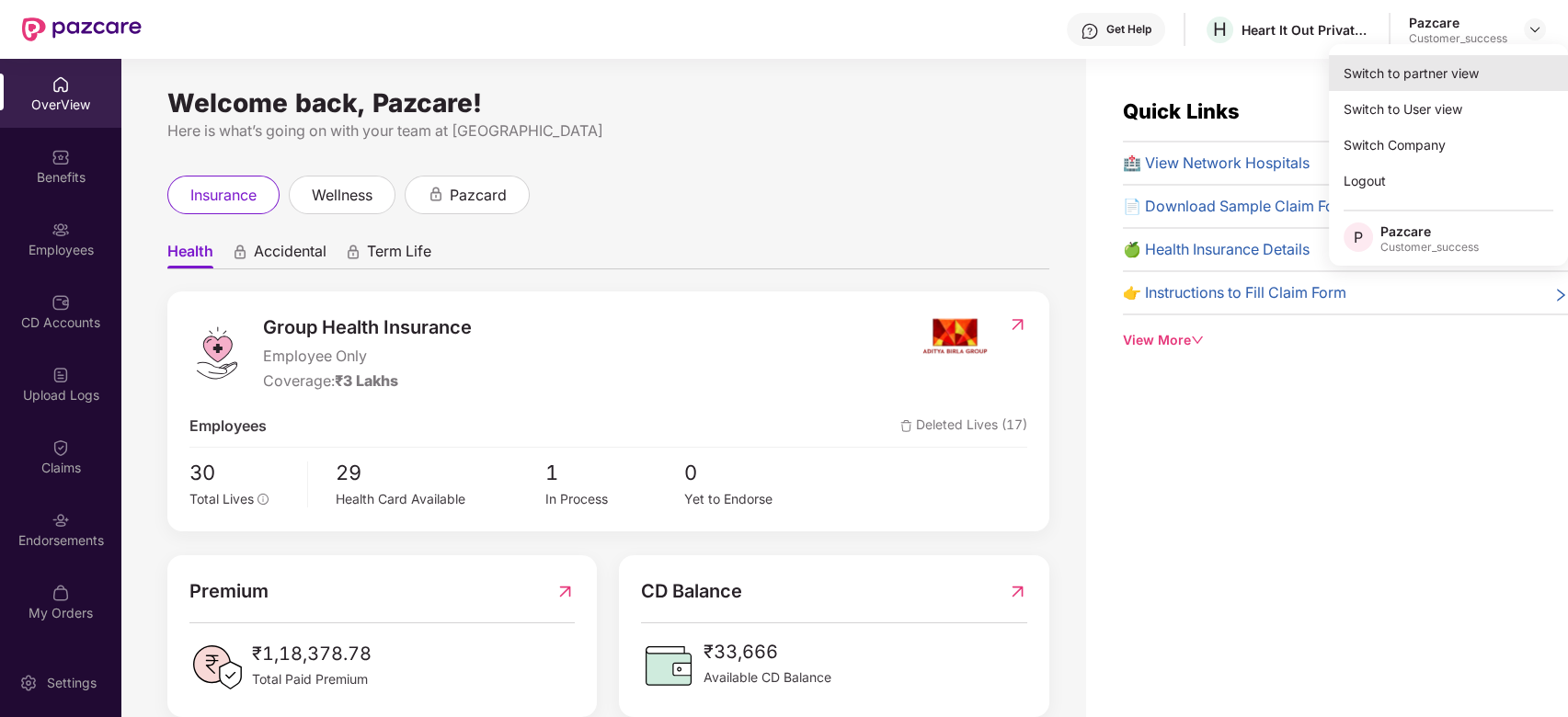
click at [1458, 66] on div "Switch to partner view" at bounding box center [1448, 73] width 239 height 36
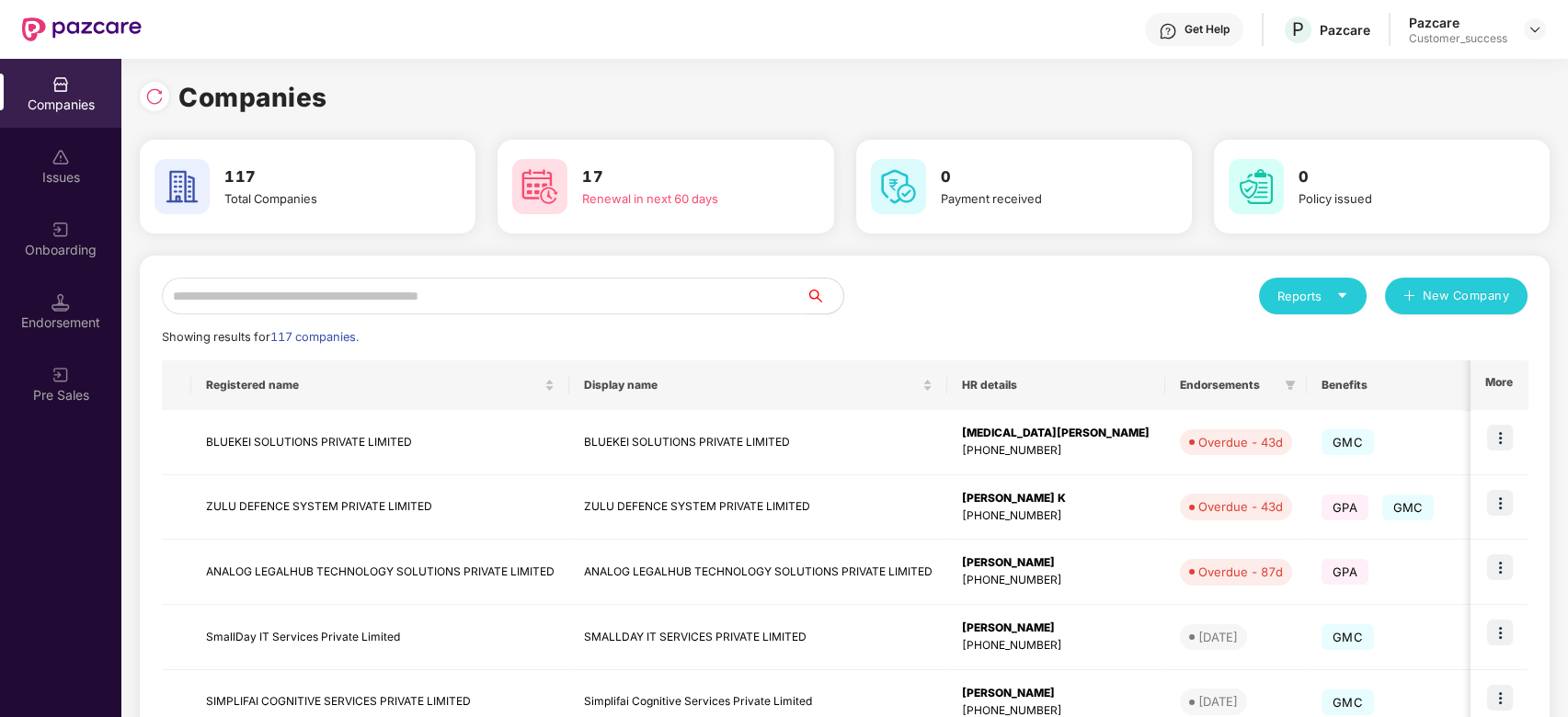
click at [514, 296] on input "text" at bounding box center [483, 295] width 645 height 37
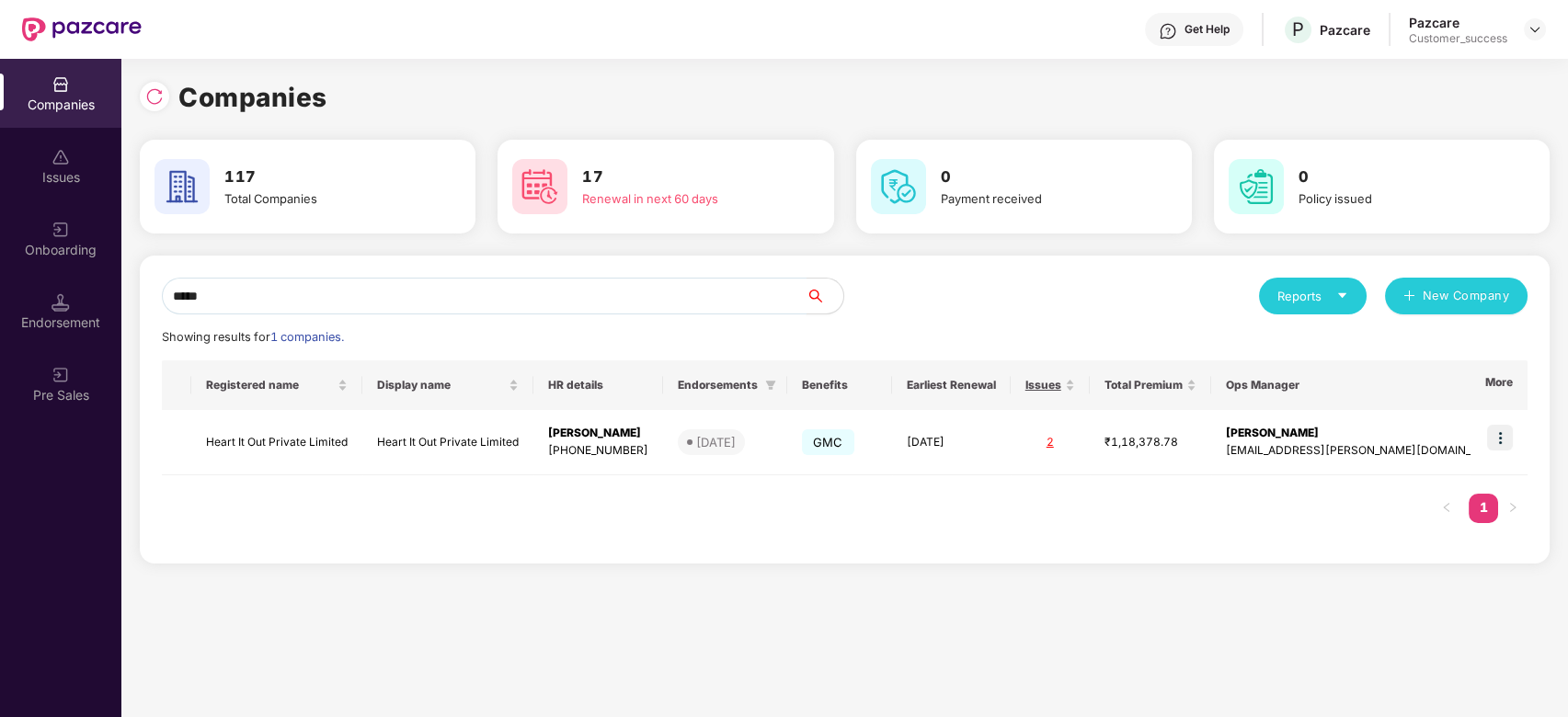
type input "*****"
click at [1501, 441] on img at bounding box center [1499, 437] width 25 height 25
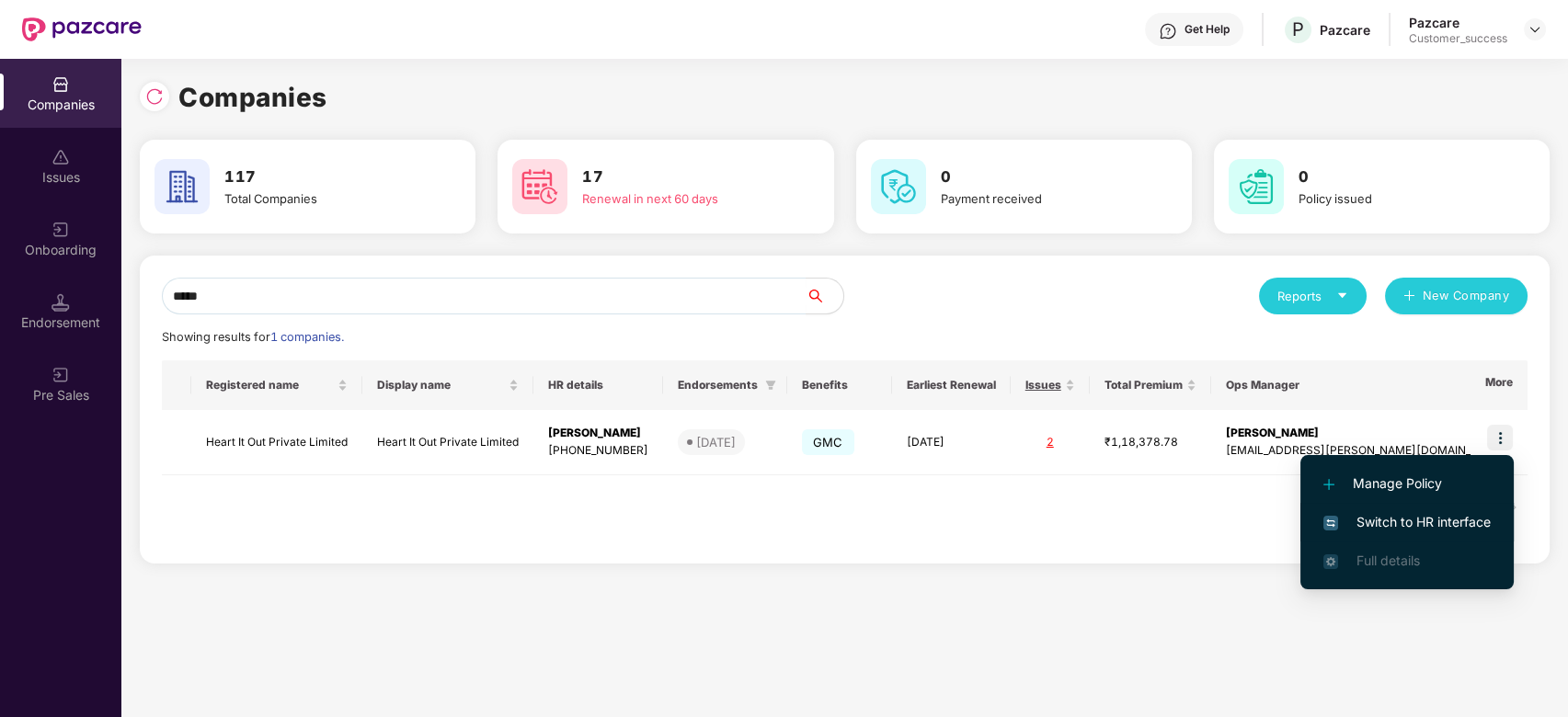
click at [1386, 513] on span "Switch to HR interface" at bounding box center [1407, 522] width 167 height 20
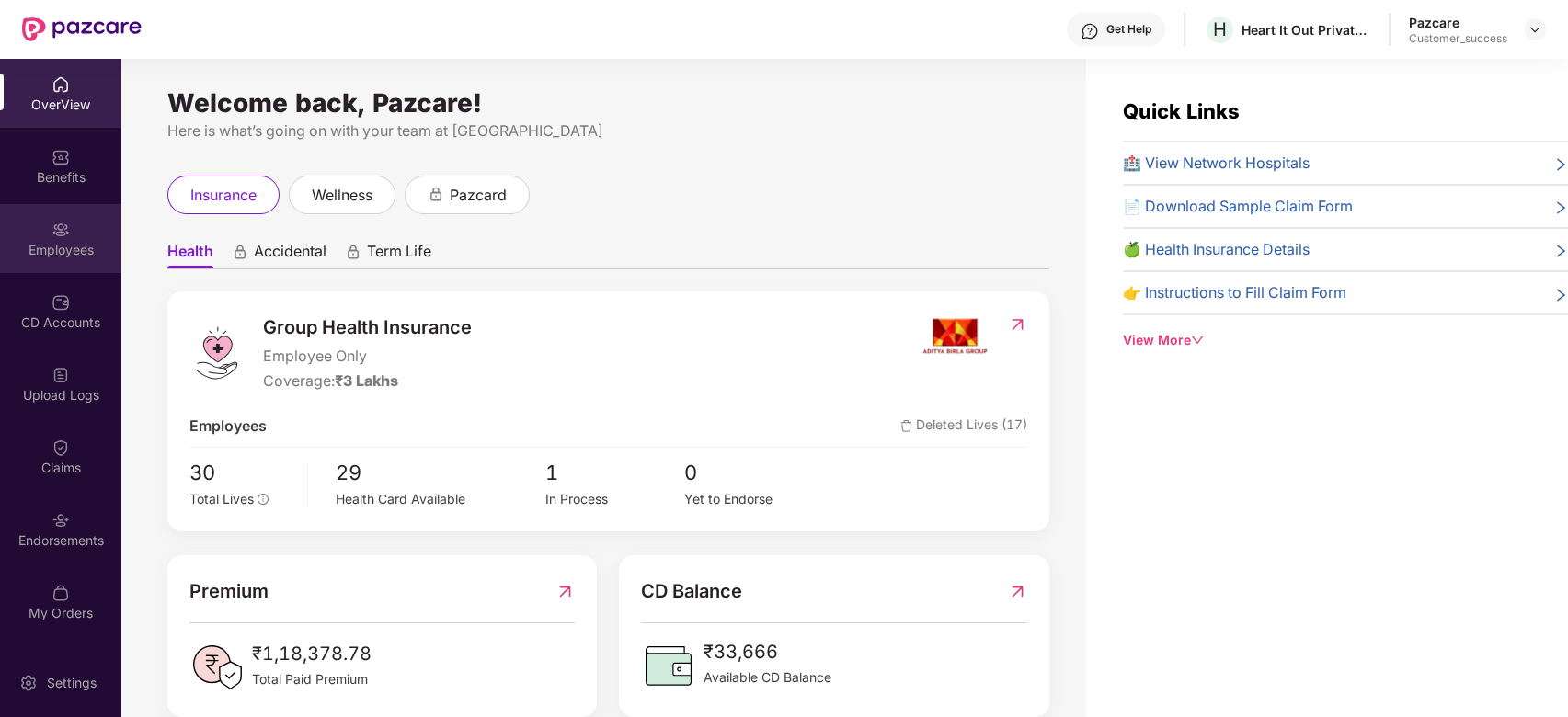
click at [69, 248] on div "Employees" at bounding box center [60, 249] width 122 height 18
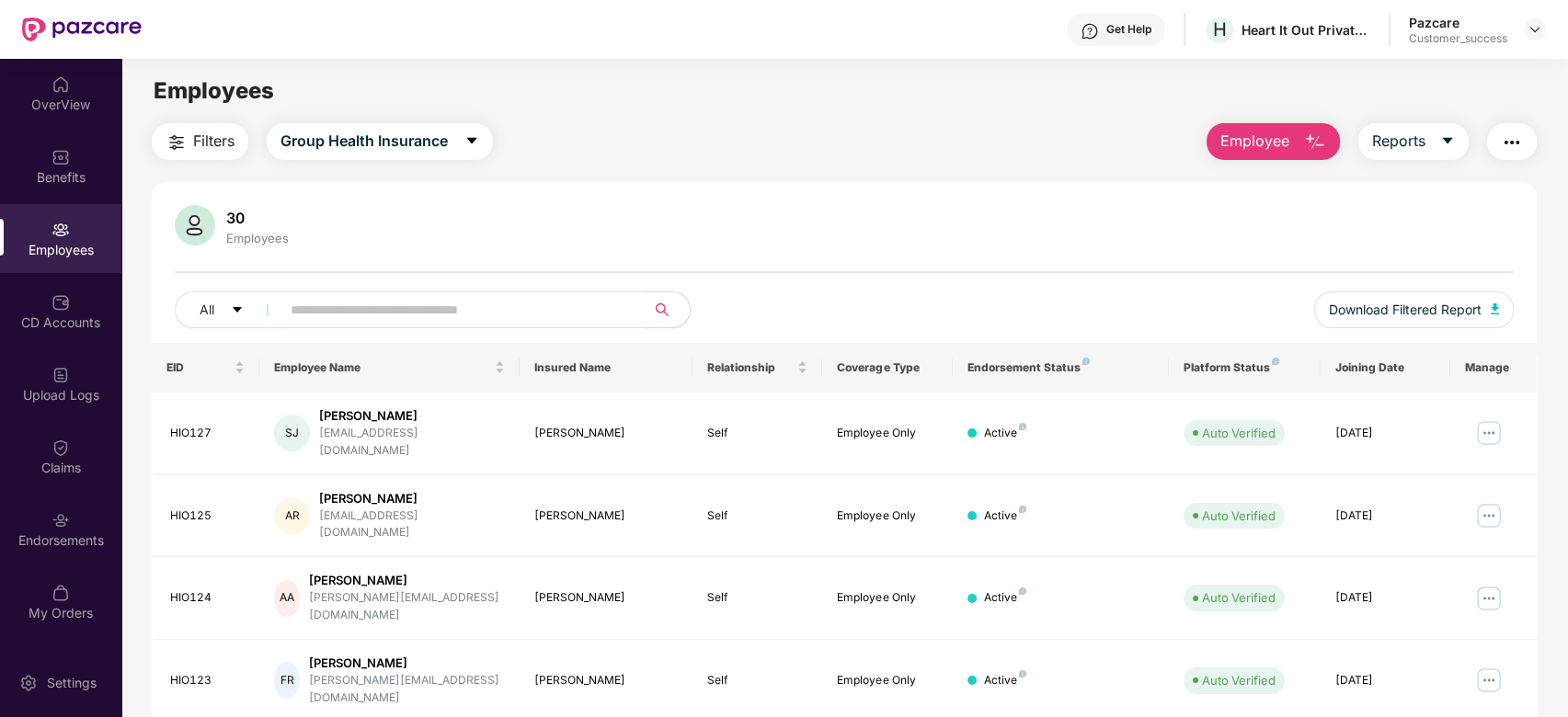
click at [410, 310] on input "text" at bounding box center [456, 309] width 330 height 27
type input "*"
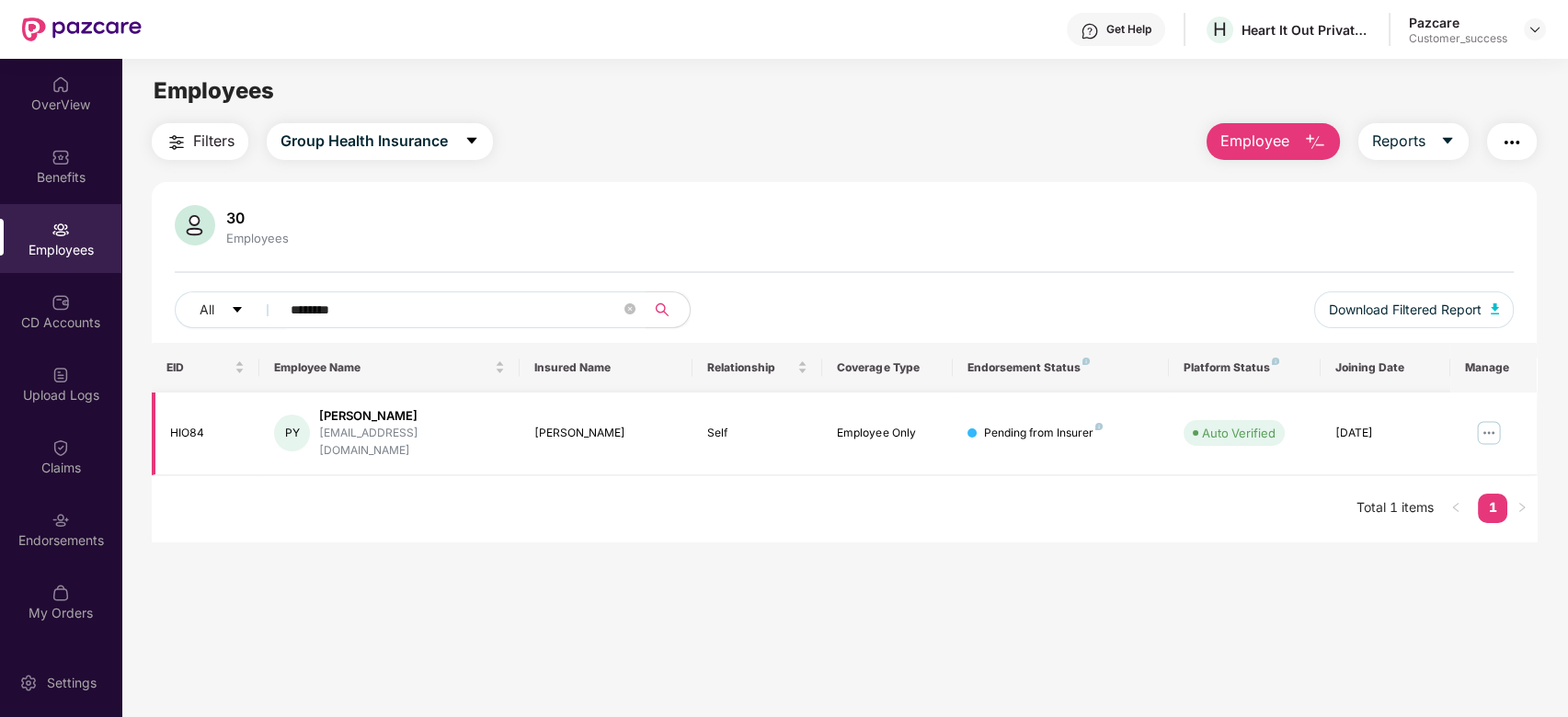
type input "********"
click at [1490, 418] on img at bounding box center [1489, 432] width 29 height 29
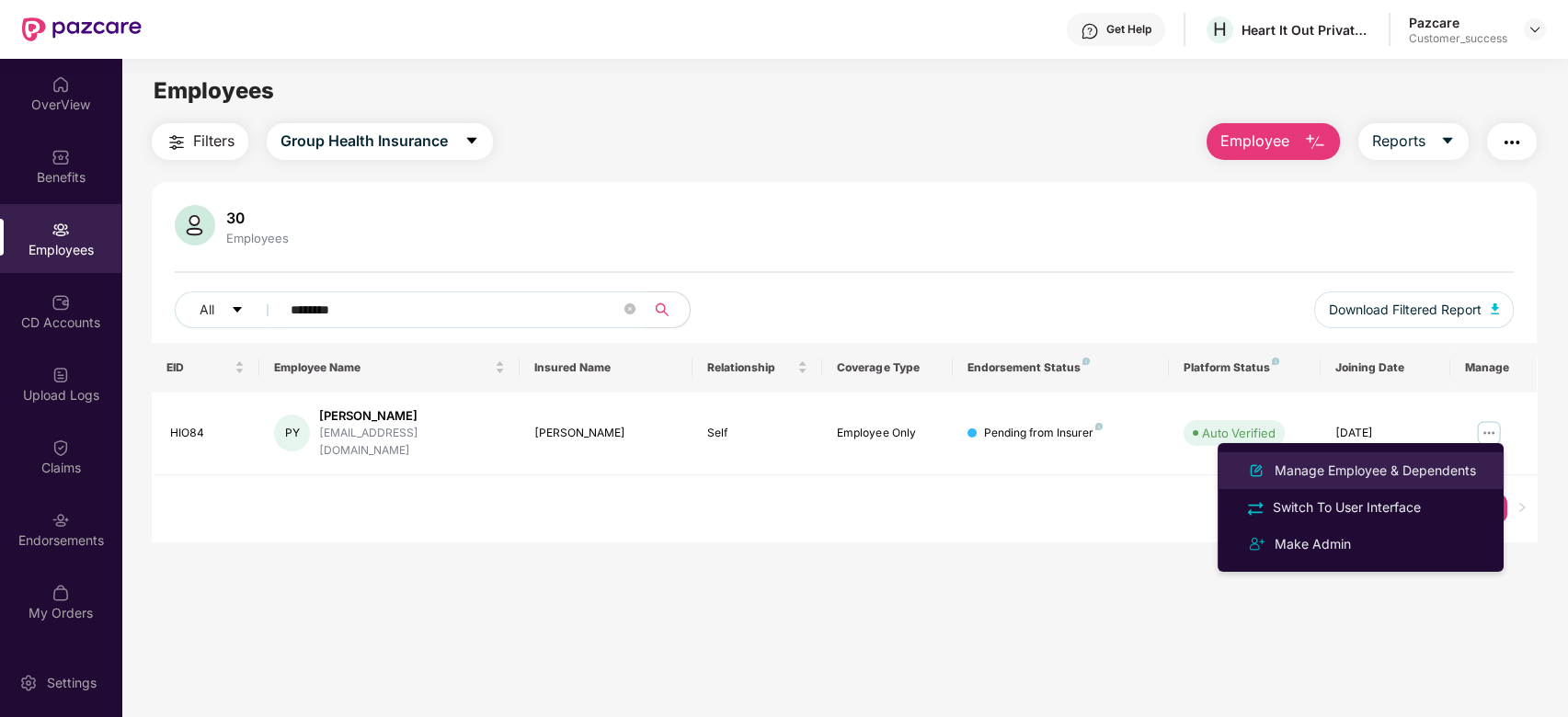
click at [1344, 466] on div "Manage Employee & Dependents" at bounding box center [1375, 470] width 209 height 20
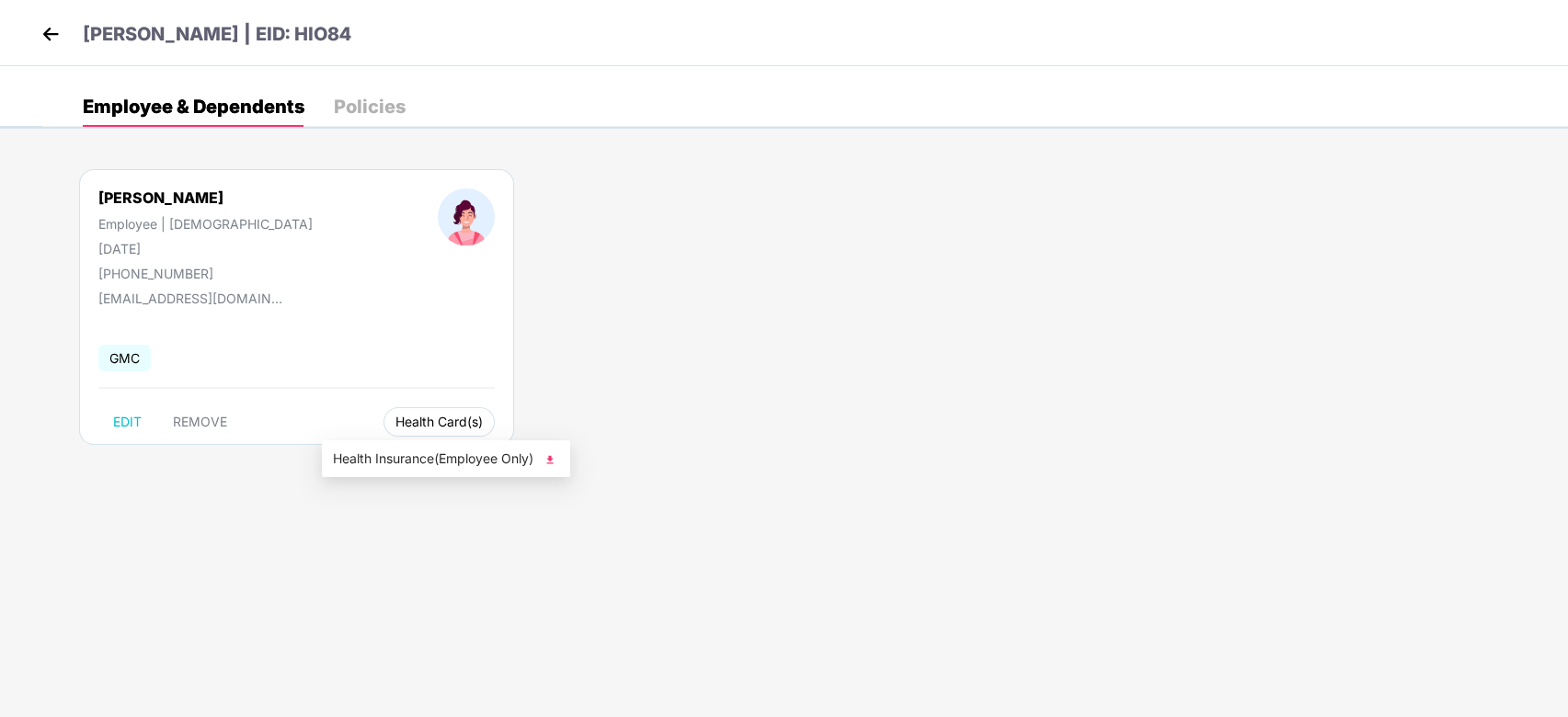
click at [396, 422] on span "Health Card(s)" at bounding box center [439, 422] width 88 height 9
click at [414, 459] on span "Health Insurance(Employee Only)" at bounding box center [447, 458] width 227 height 20
click at [59, 38] on img at bounding box center [50, 33] width 27 height 27
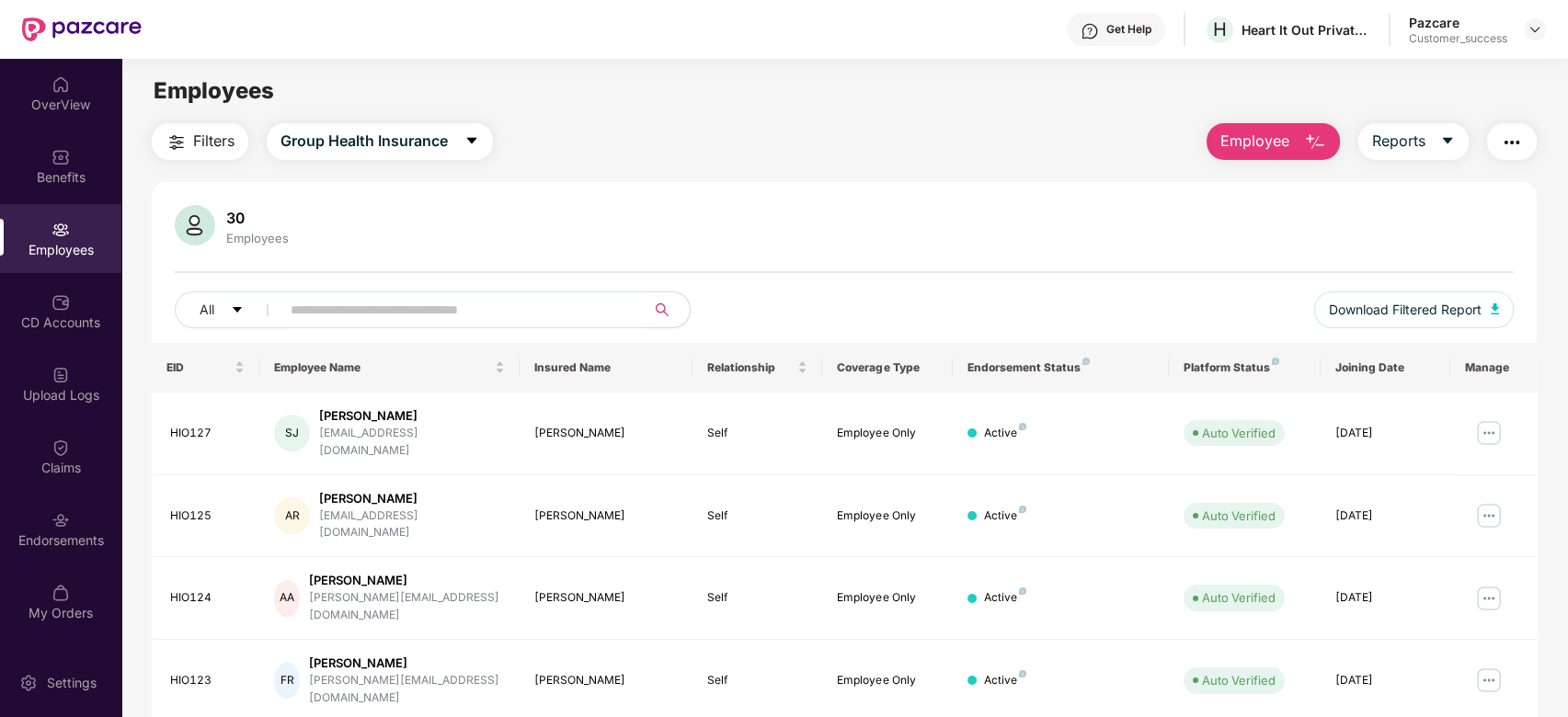
click at [364, 307] on input "text" at bounding box center [456, 309] width 330 height 27
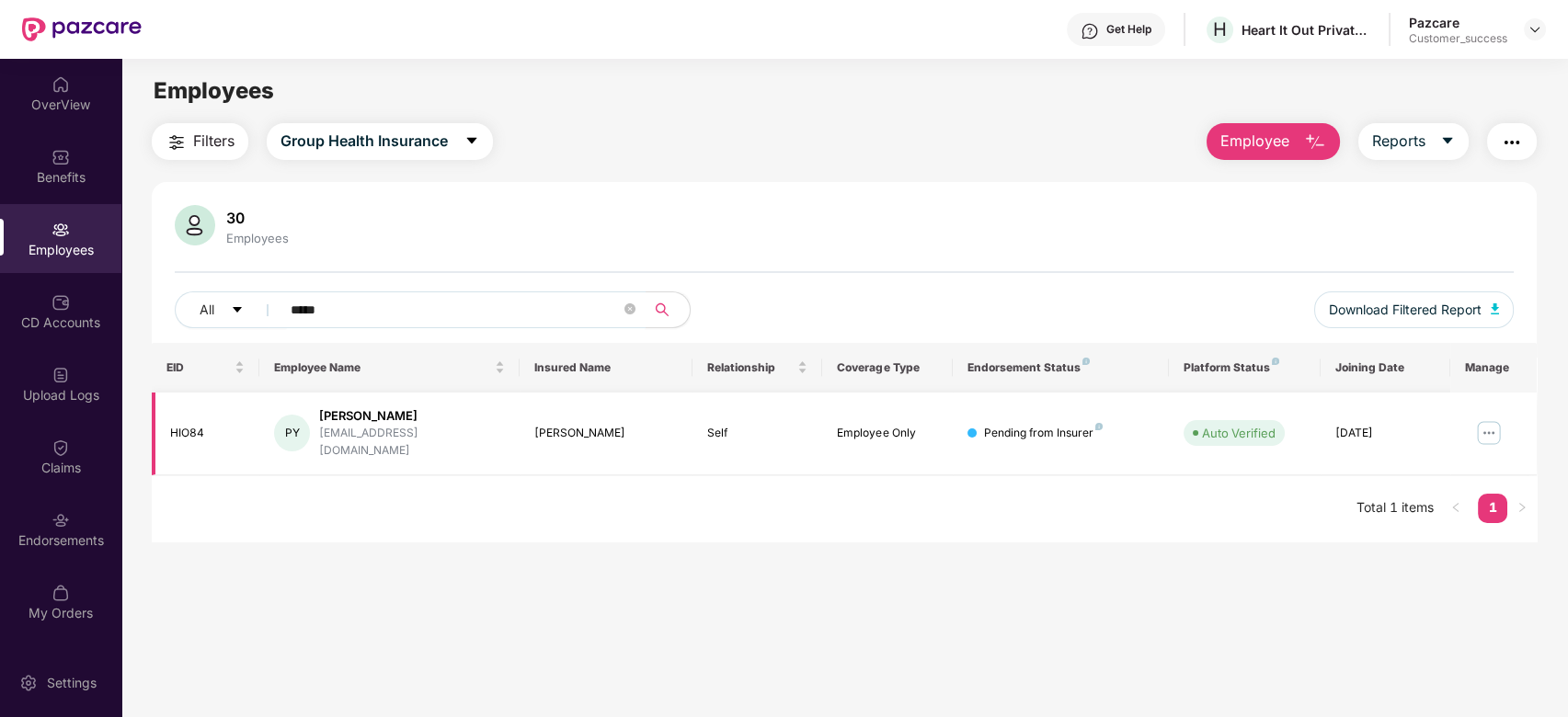
type input "*****"
click at [1487, 430] on img at bounding box center [1489, 432] width 29 height 29
click at [1099, 591] on main "Employees Filters Group Health Insurance Employee Reports 30 Employees All ****…" at bounding box center [845, 417] width 1446 height 717
drag, startPoint x: 207, startPoint y: 422, endPoint x: 169, endPoint y: 422, distance: 38.0
click at [170, 425] on div "HIO84" at bounding box center [208, 433] width 76 height 18
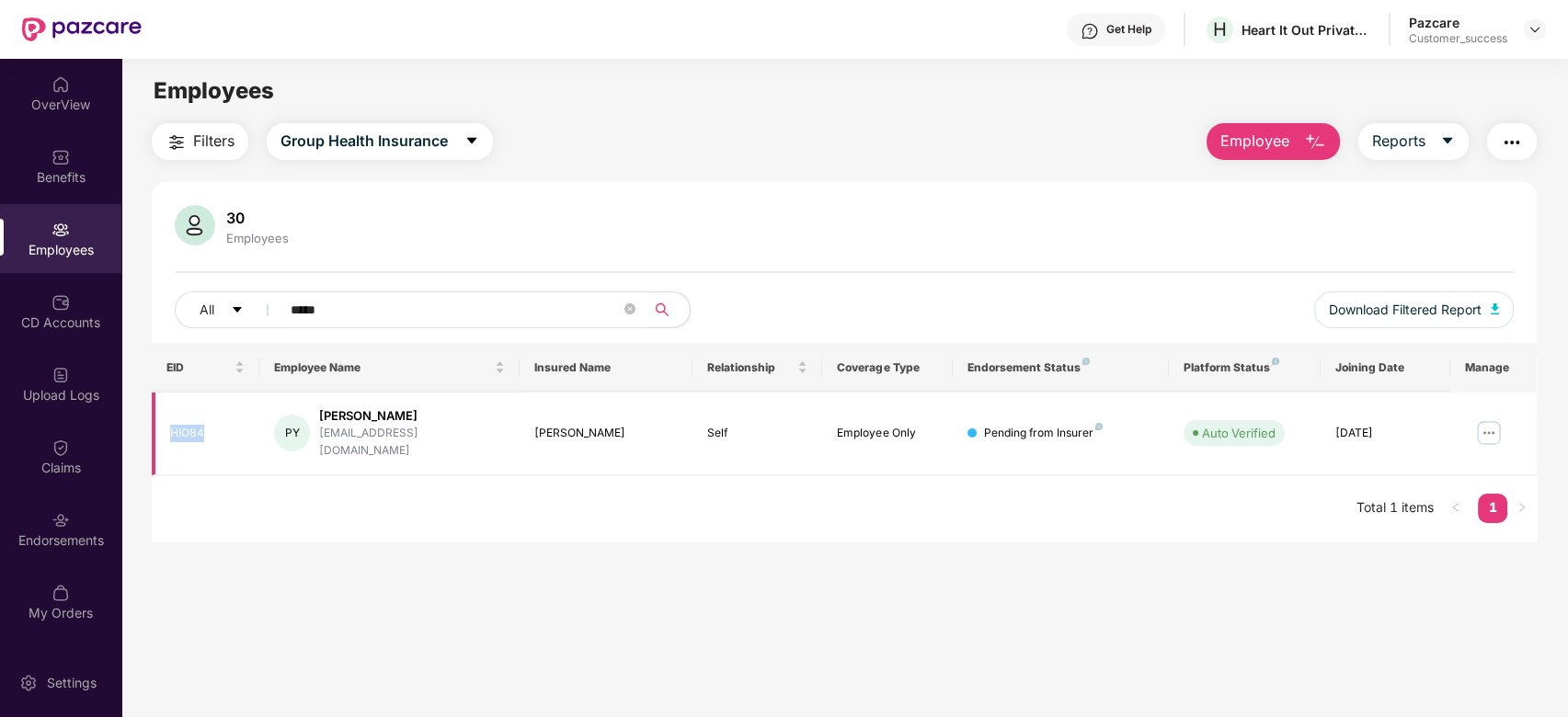
copy div "HIO84"
click at [1537, 28] on img at bounding box center [1535, 29] width 15 height 15
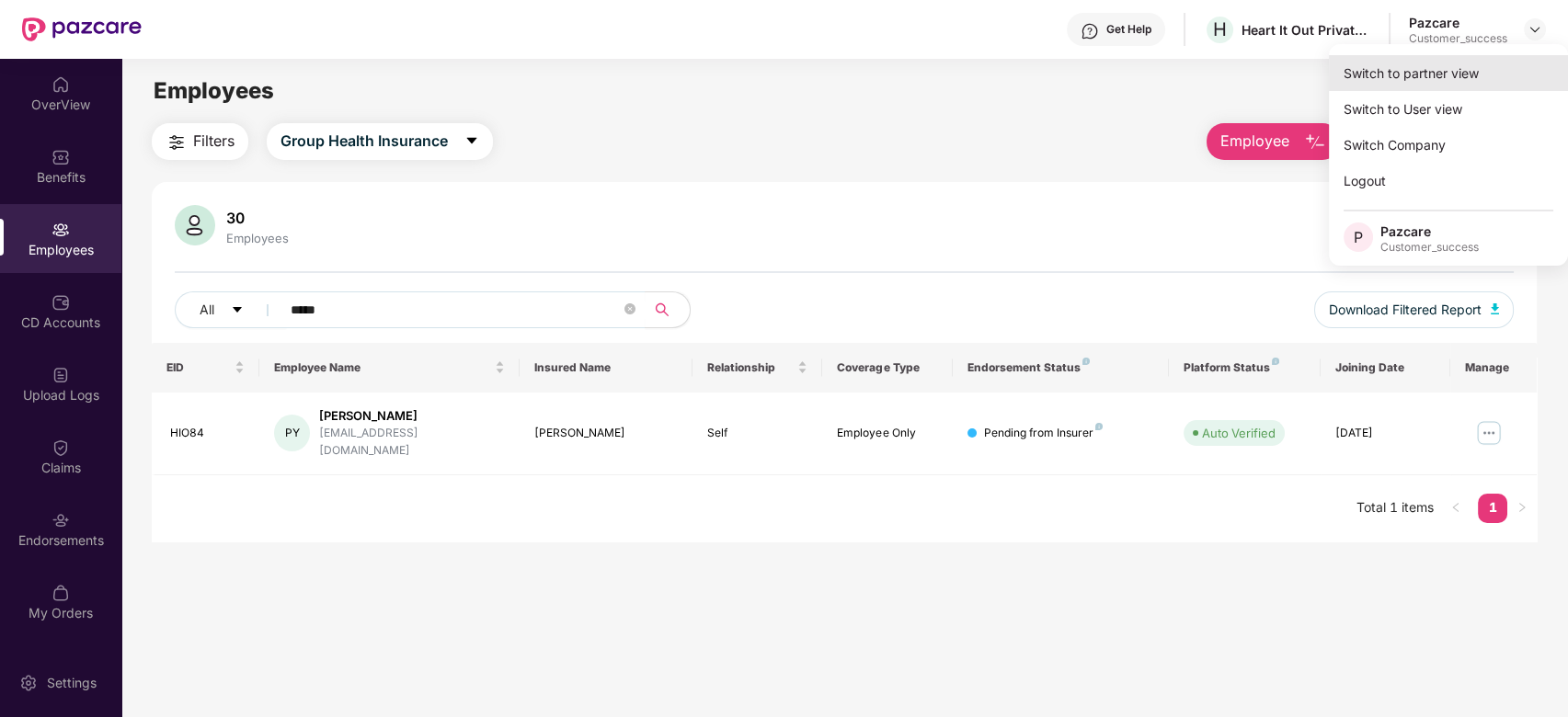
click at [1421, 76] on div "Switch to partner view" at bounding box center [1448, 73] width 239 height 36
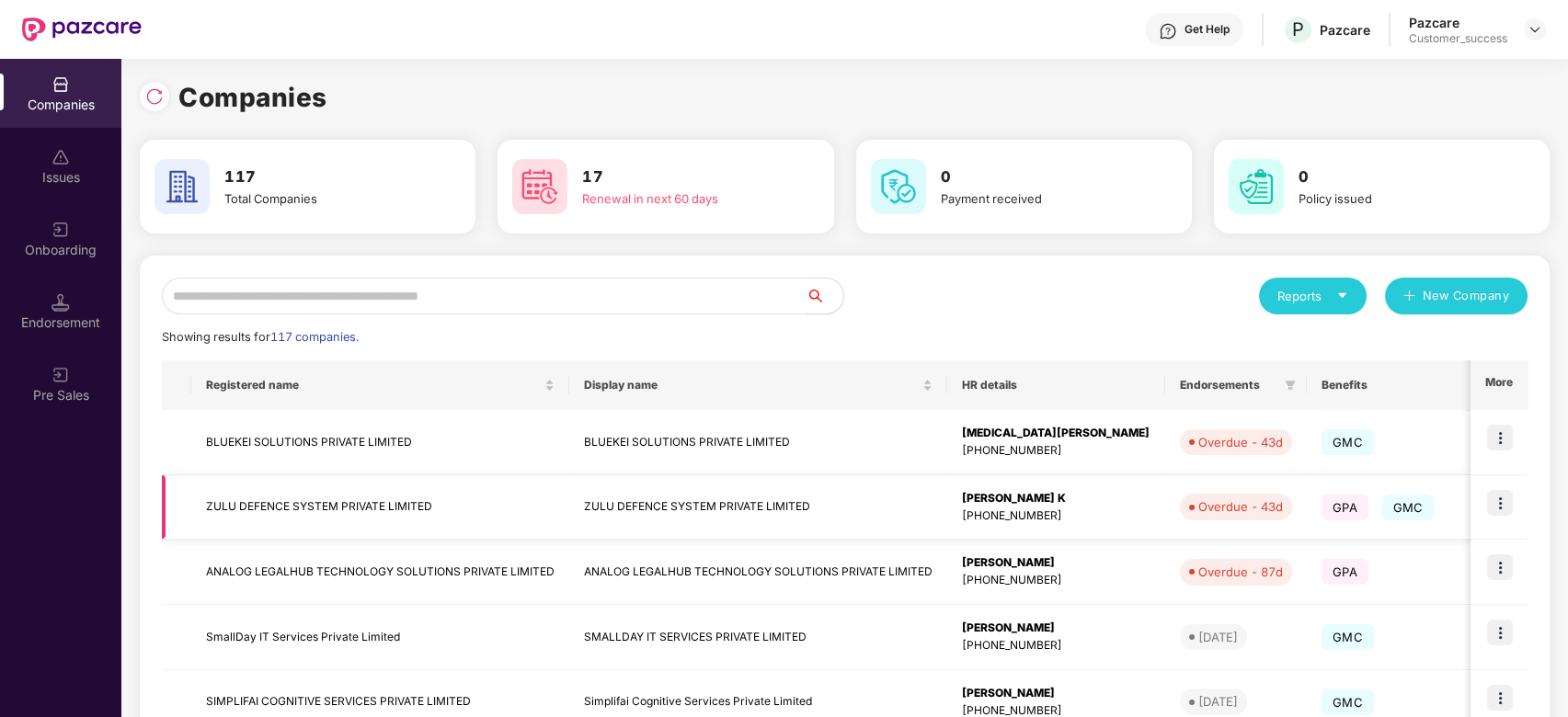
scroll to position [244, 0]
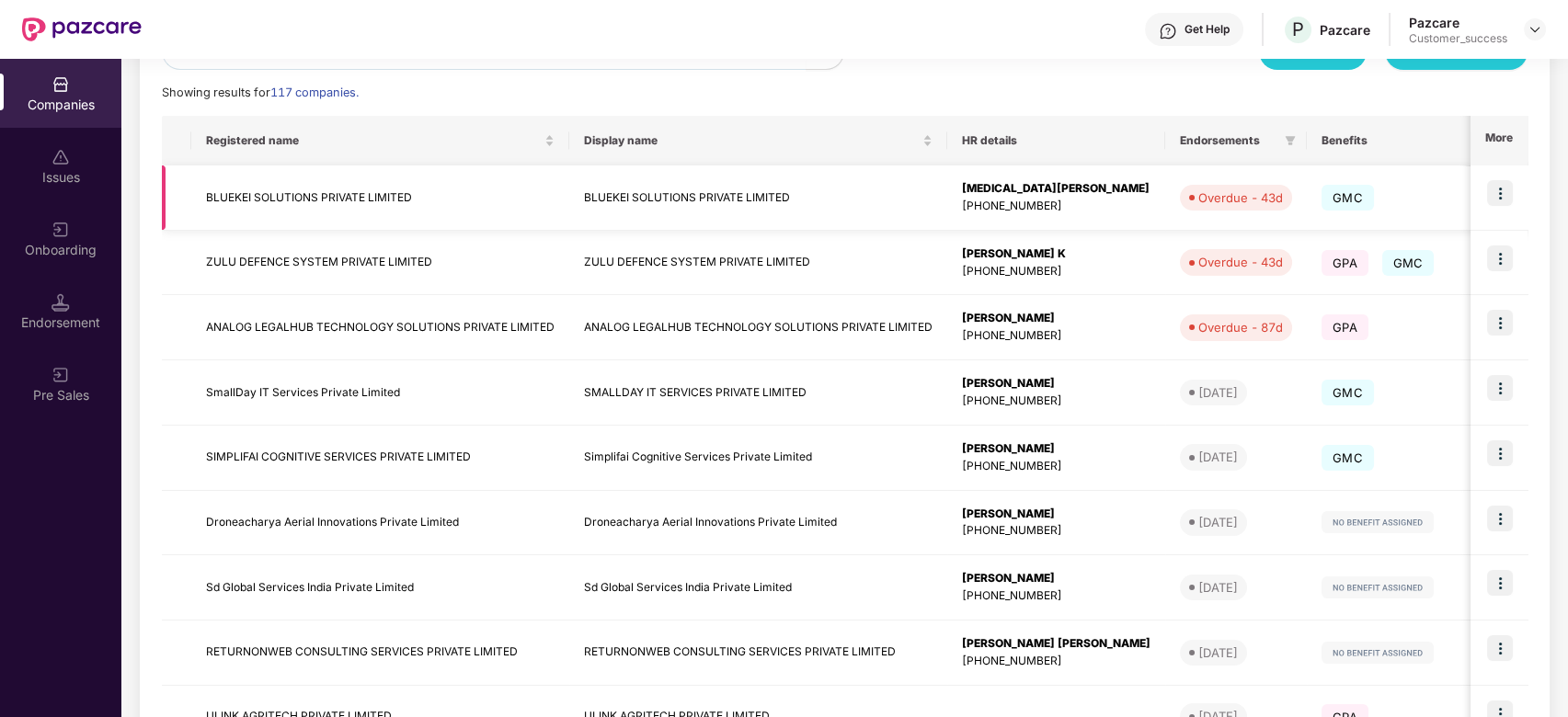
click at [1500, 197] on img at bounding box center [1499, 192] width 25 height 25
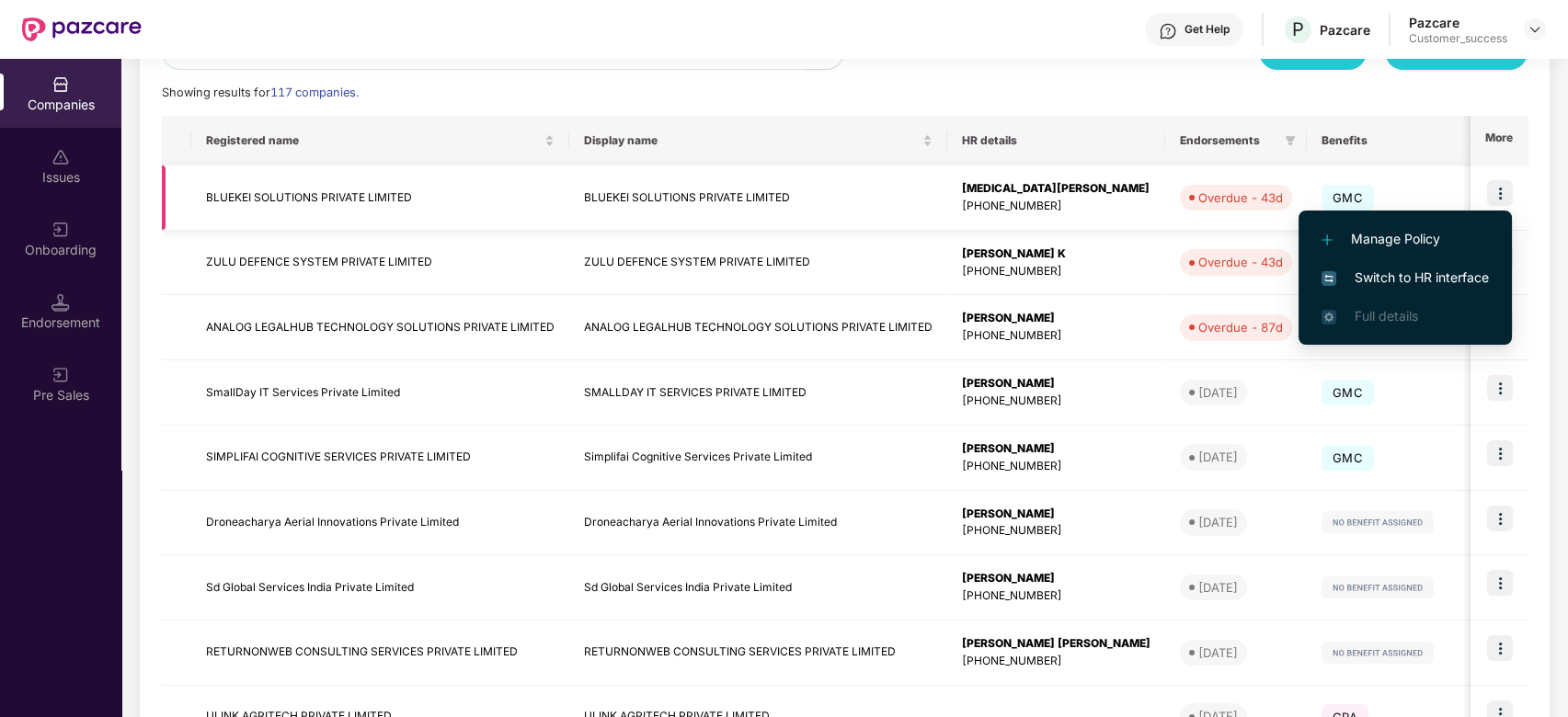
click at [869, 209] on td "BLUEKEI SOLUTIONS PRIVATE LIMITED" at bounding box center [758, 197] width 378 height 65
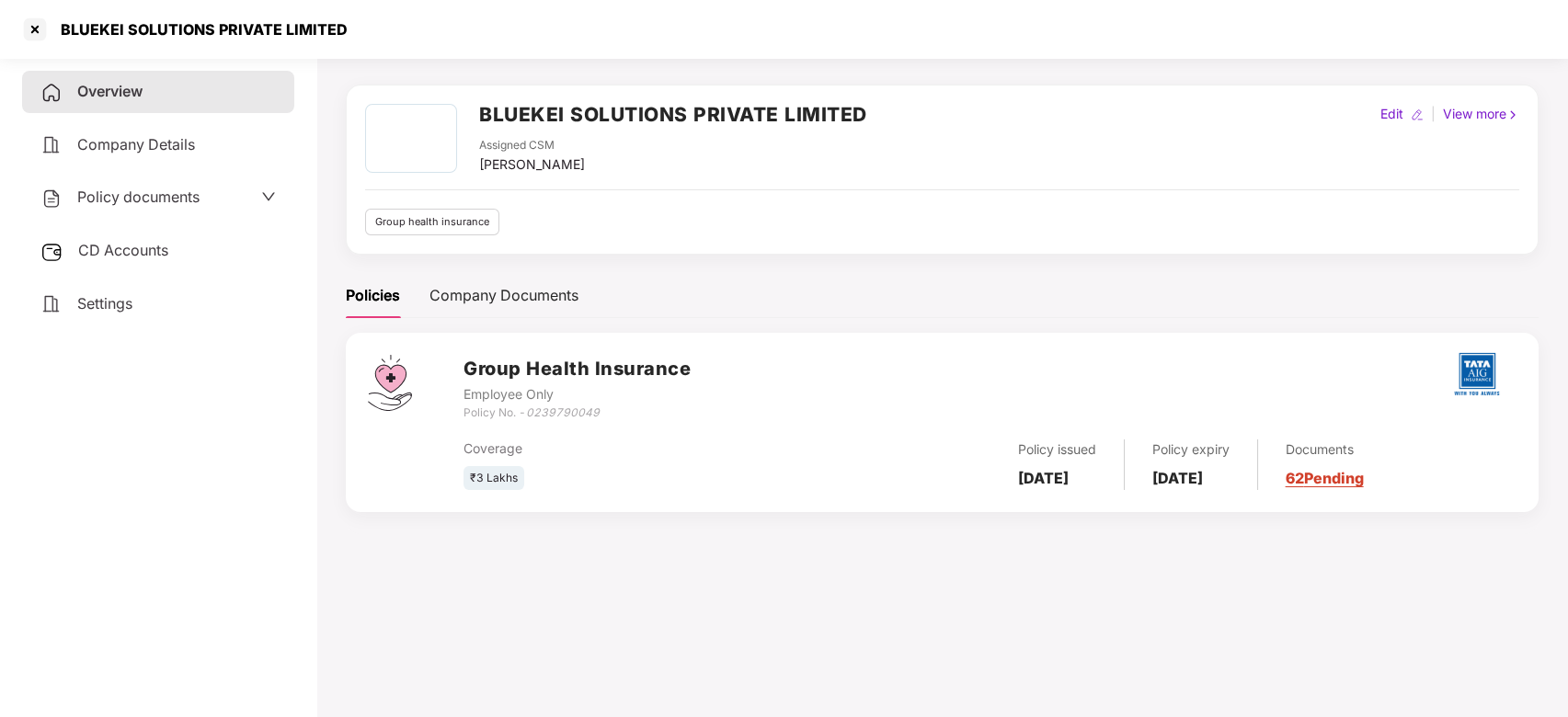
scroll to position [0, 0]
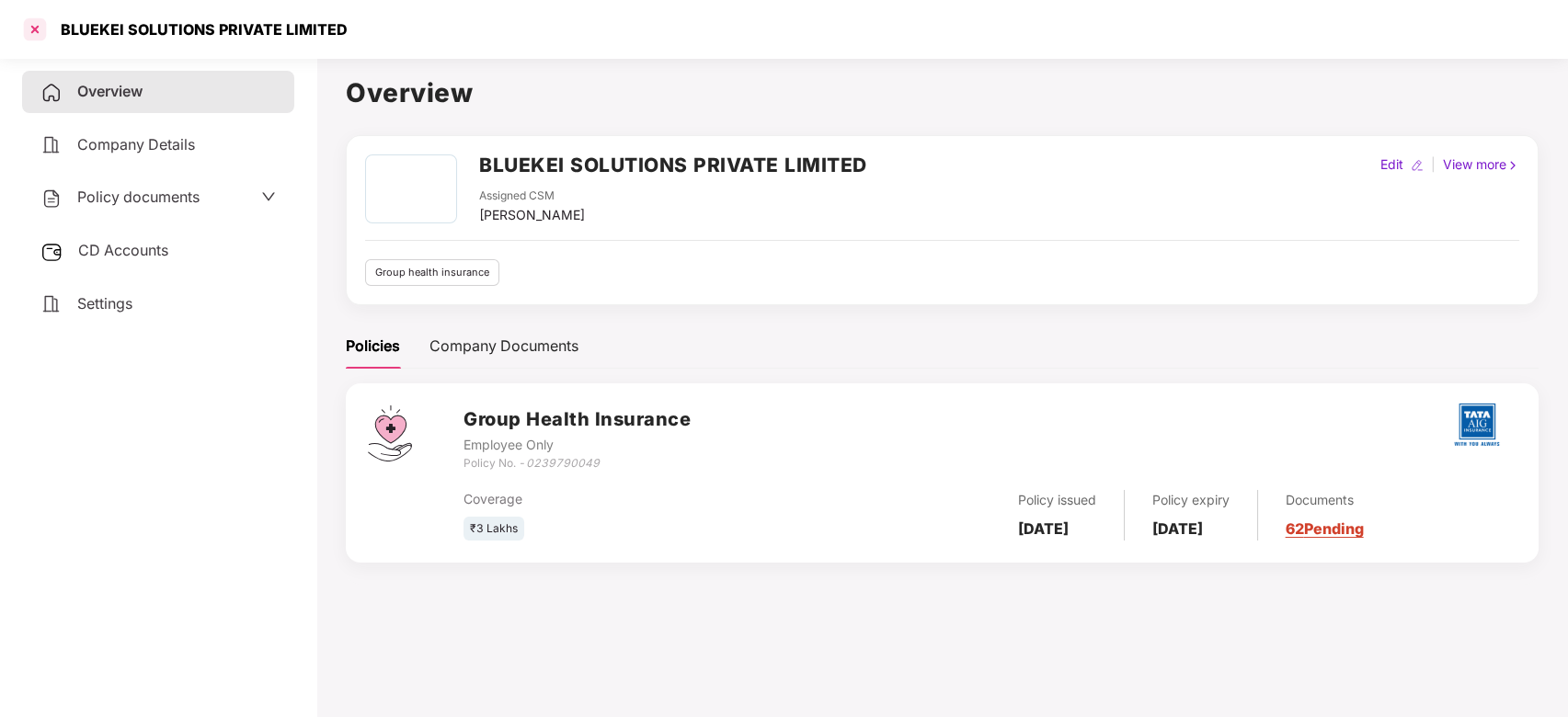
click at [27, 38] on div at bounding box center [34, 29] width 29 height 29
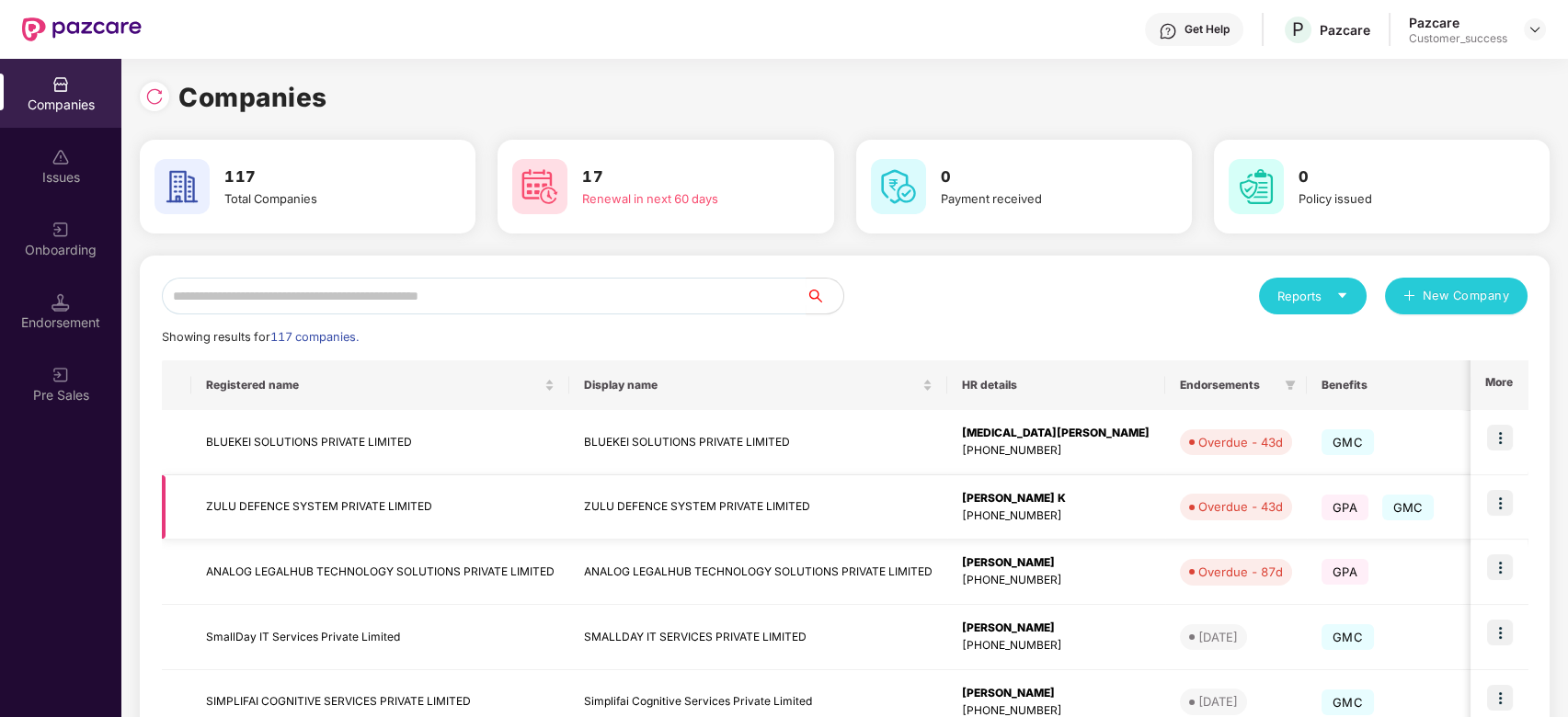
click at [669, 508] on td "ZULU DEFENCE SYSTEM PRIVATE LIMITED" at bounding box center [758, 508] width 378 height 65
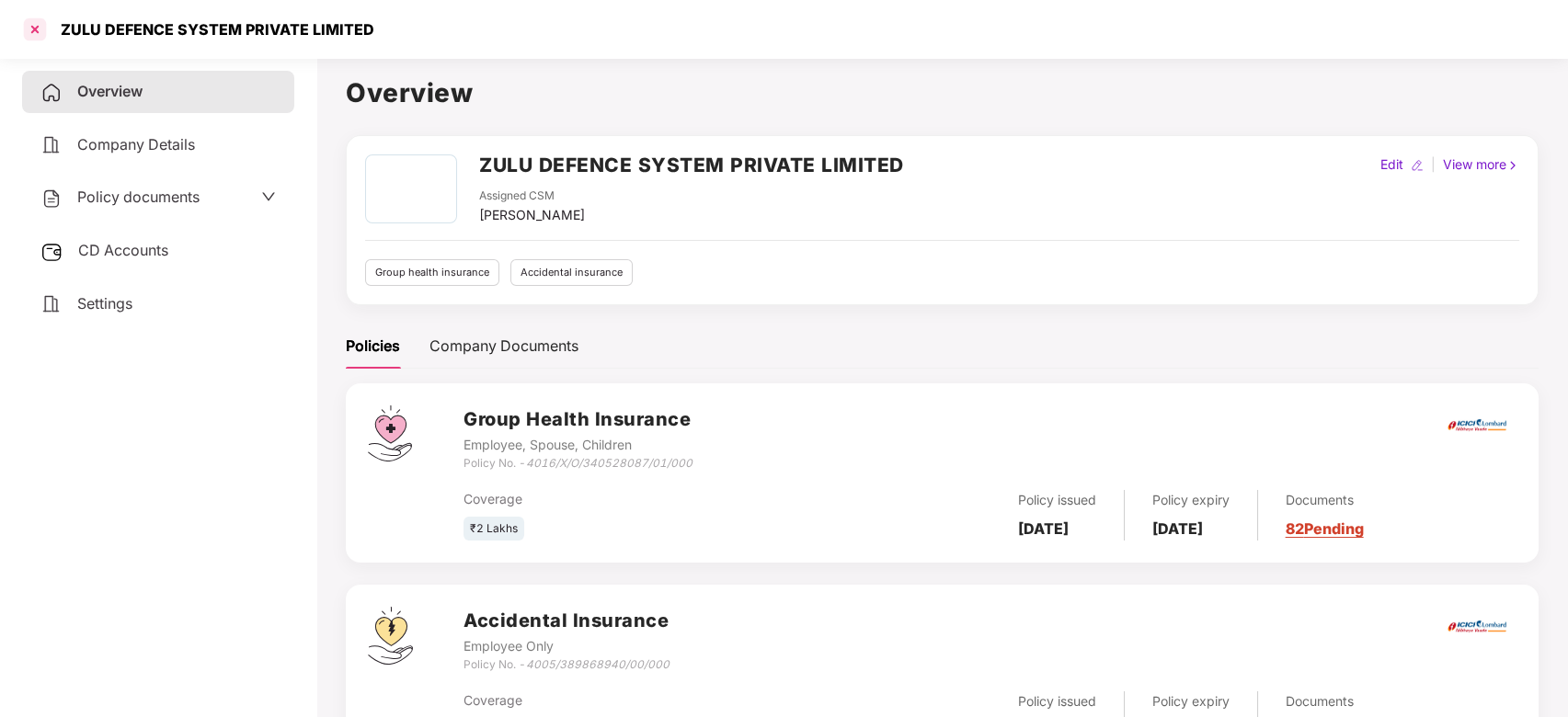
click at [37, 38] on div at bounding box center [34, 29] width 29 height 29
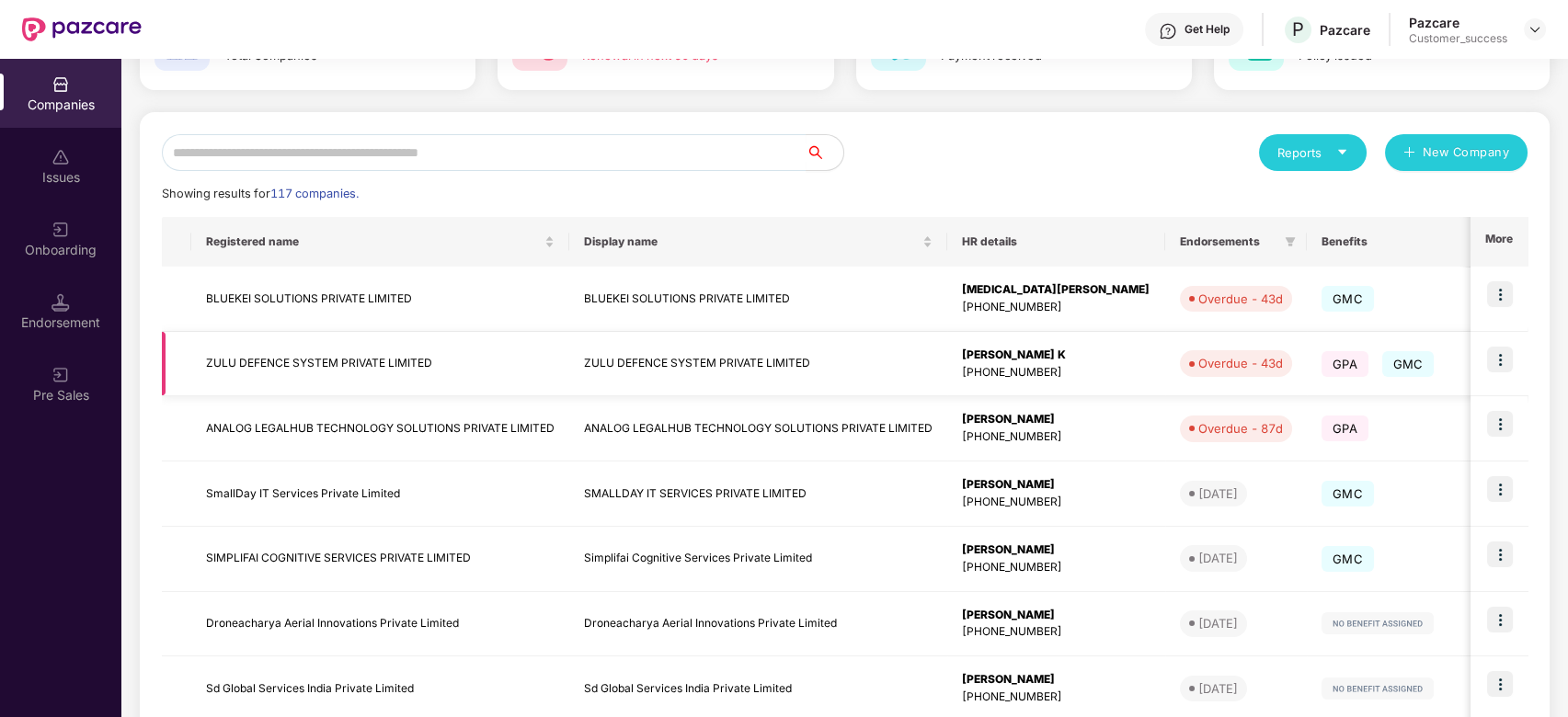
scroll to position [144, 0]
click at [356, 421] on td "ANALOG LEGALHUB TECHNOLOGY SOLUTIONS PRIVATE LIMITED" at bounding box center [380, 427] width 378 height 65
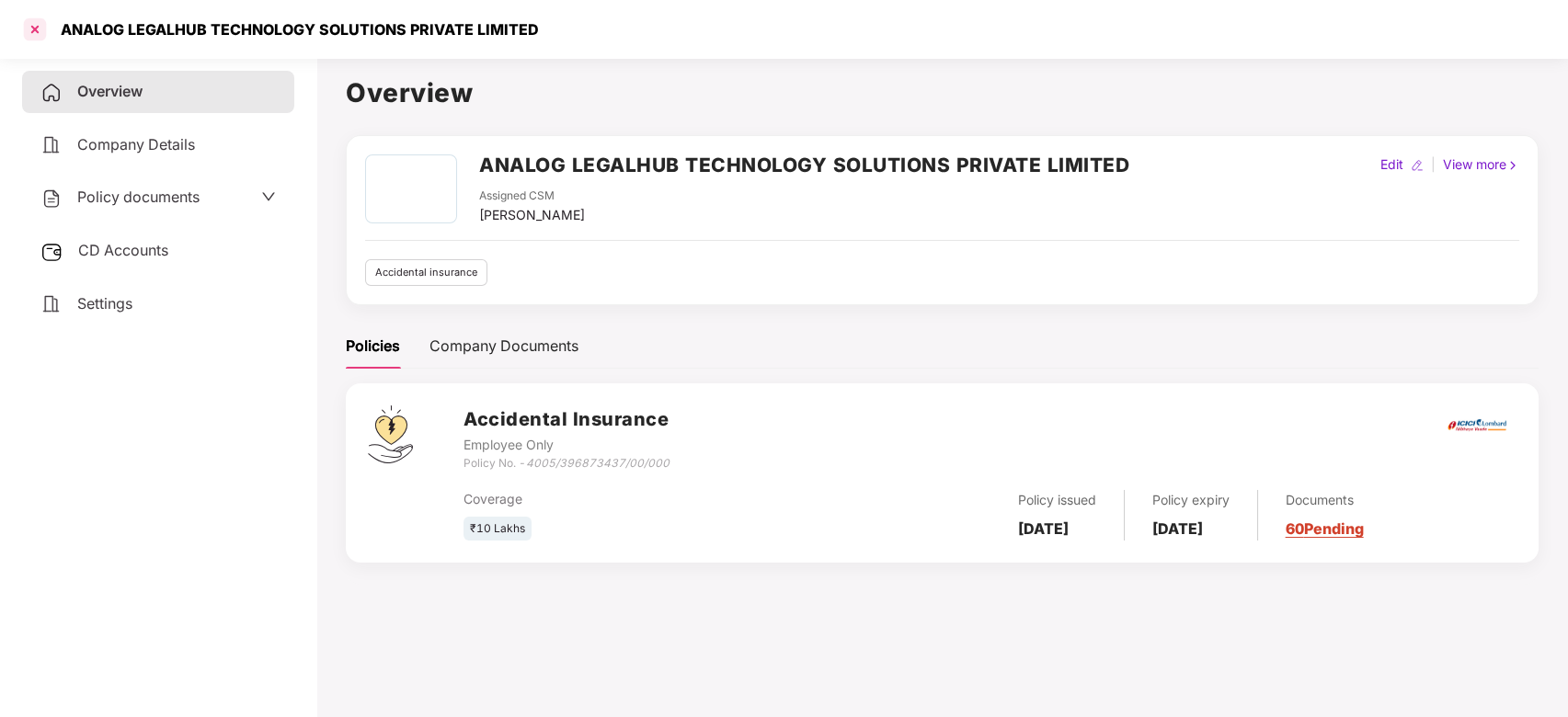
click at [44, 32] on div at bounding box center [34, 29] width 29 height 29
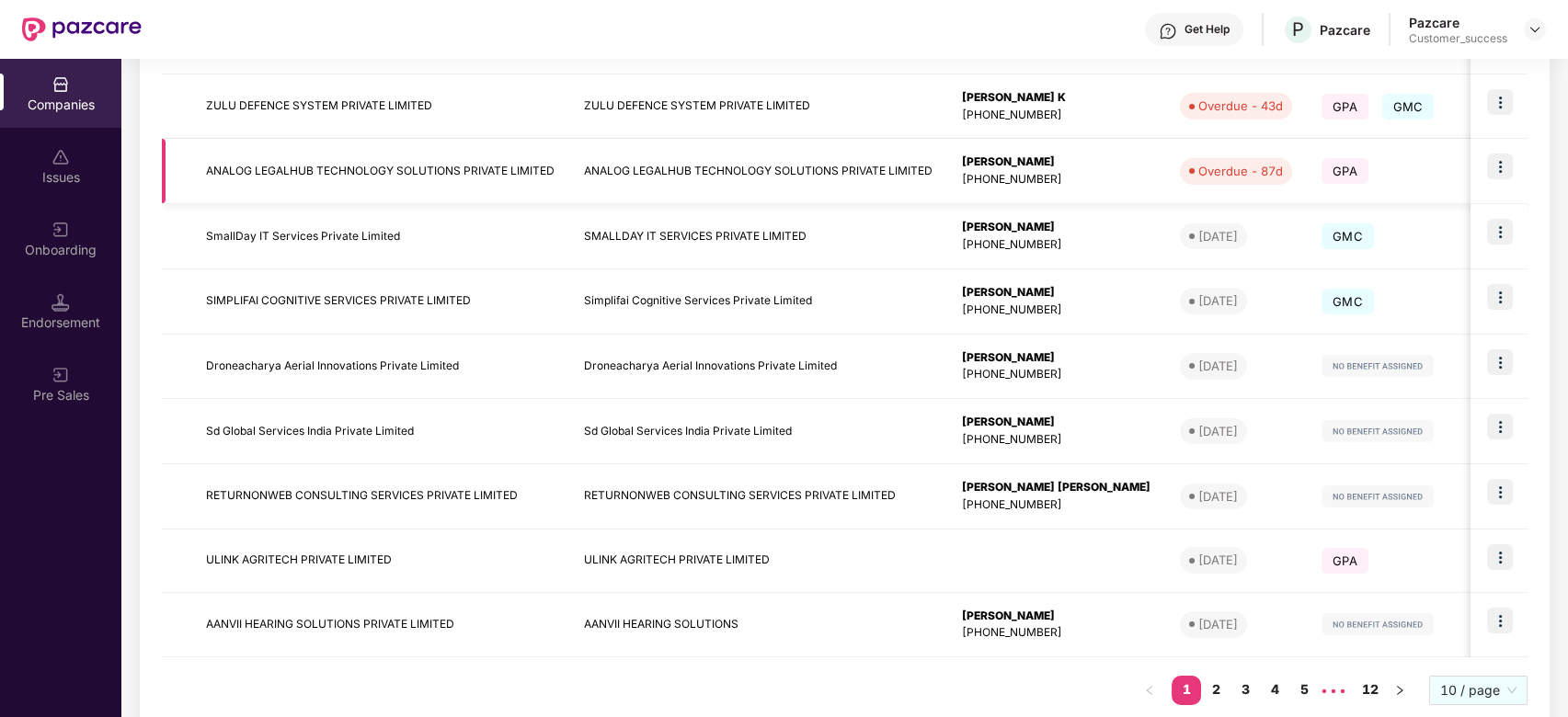
scroll to position [442, 0]
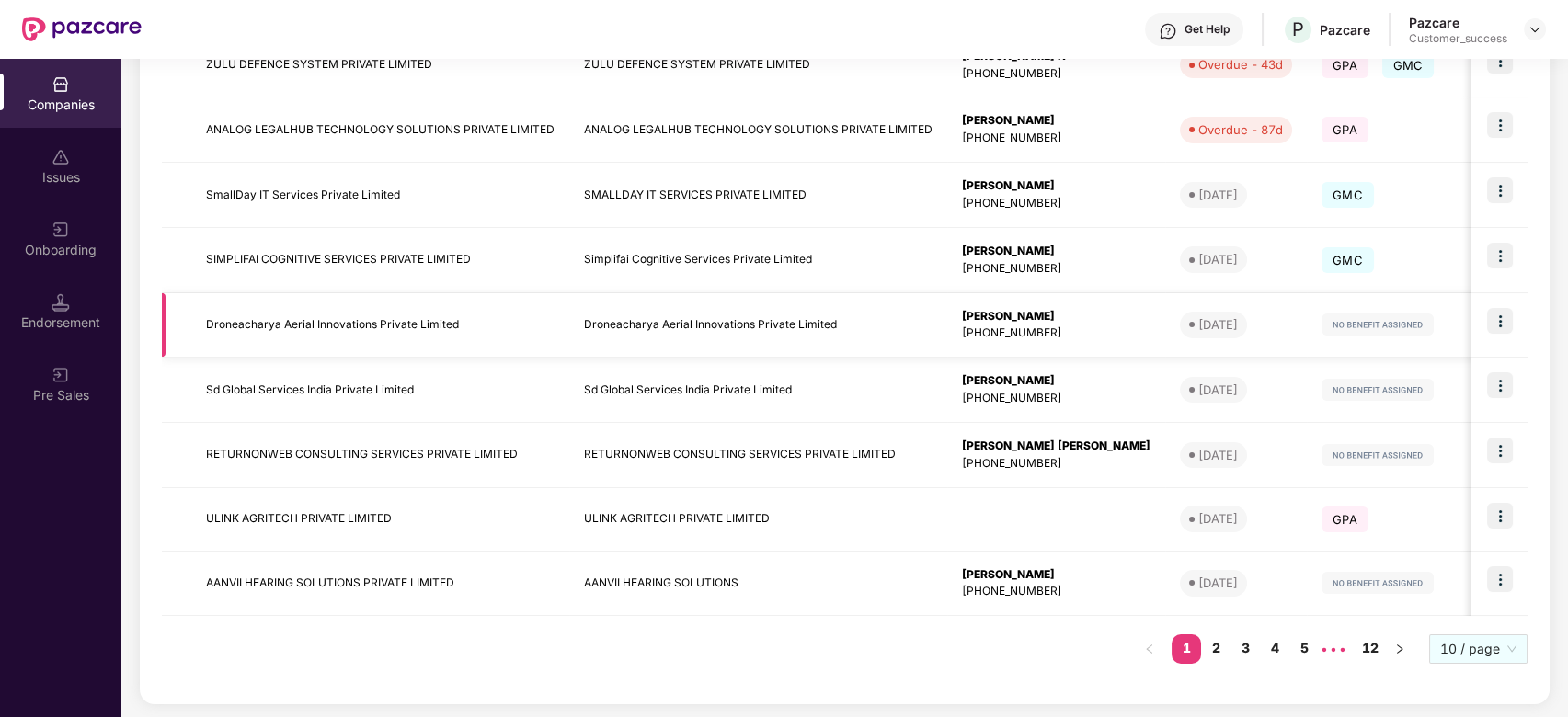
click at [243, 320] on td "Droneacharya Aerial Innovations Private Limited" at bounding box center [380, 325] width 378 height 65
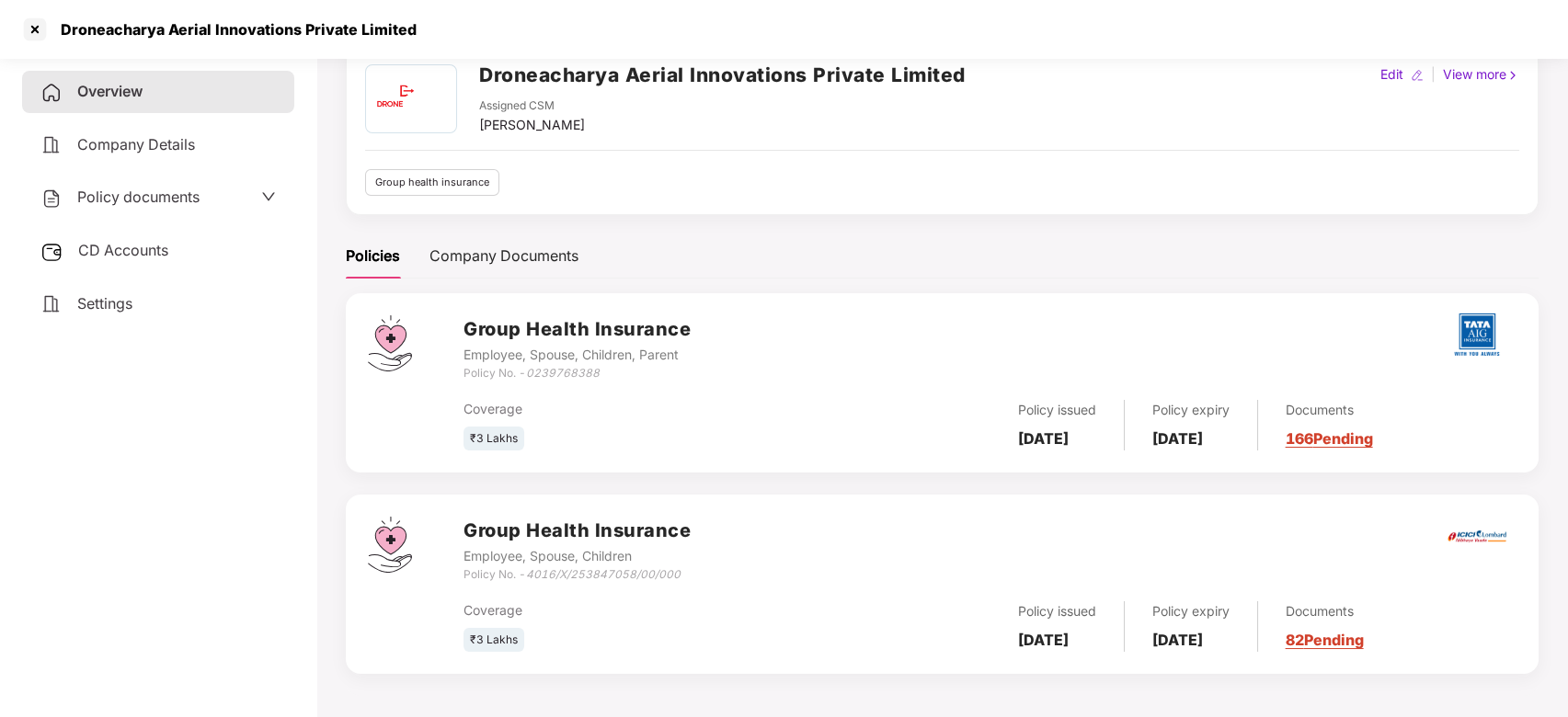
scroll to position [0, 0]
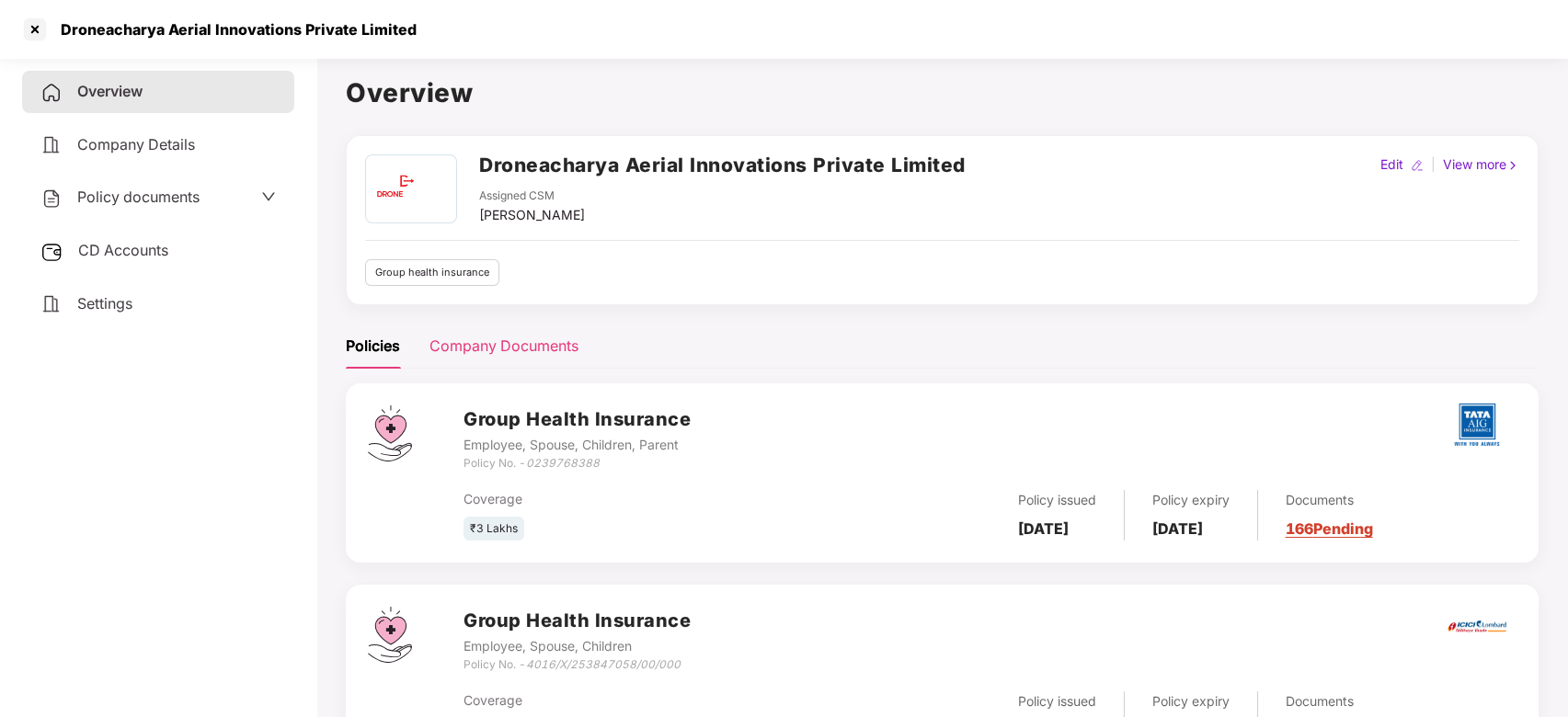
click at [531, 350] on div "Company Documents" at bounding box center [504, 346] width 149 height 23
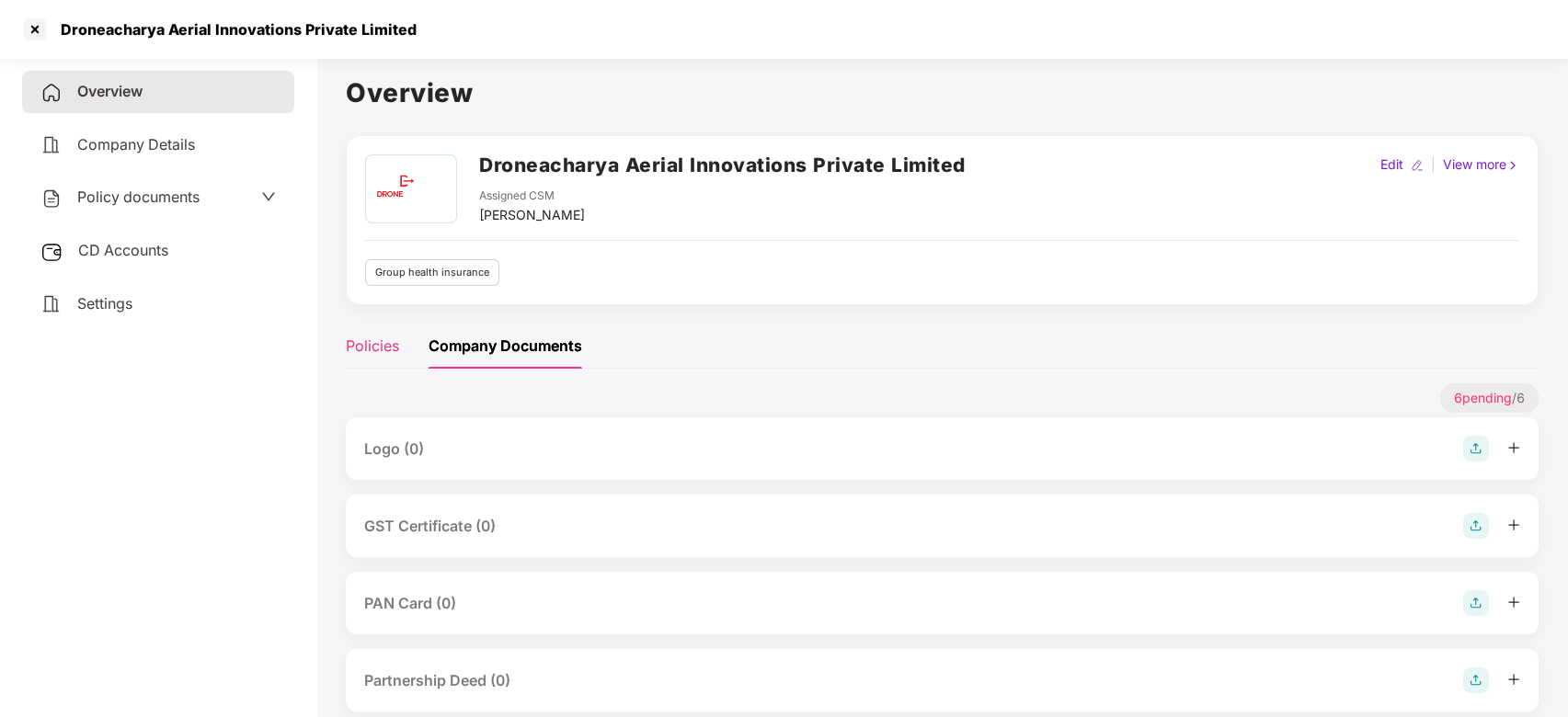
click at [384, 346] on div "Policies" at bounding box center [372, 346] width 54 height 23
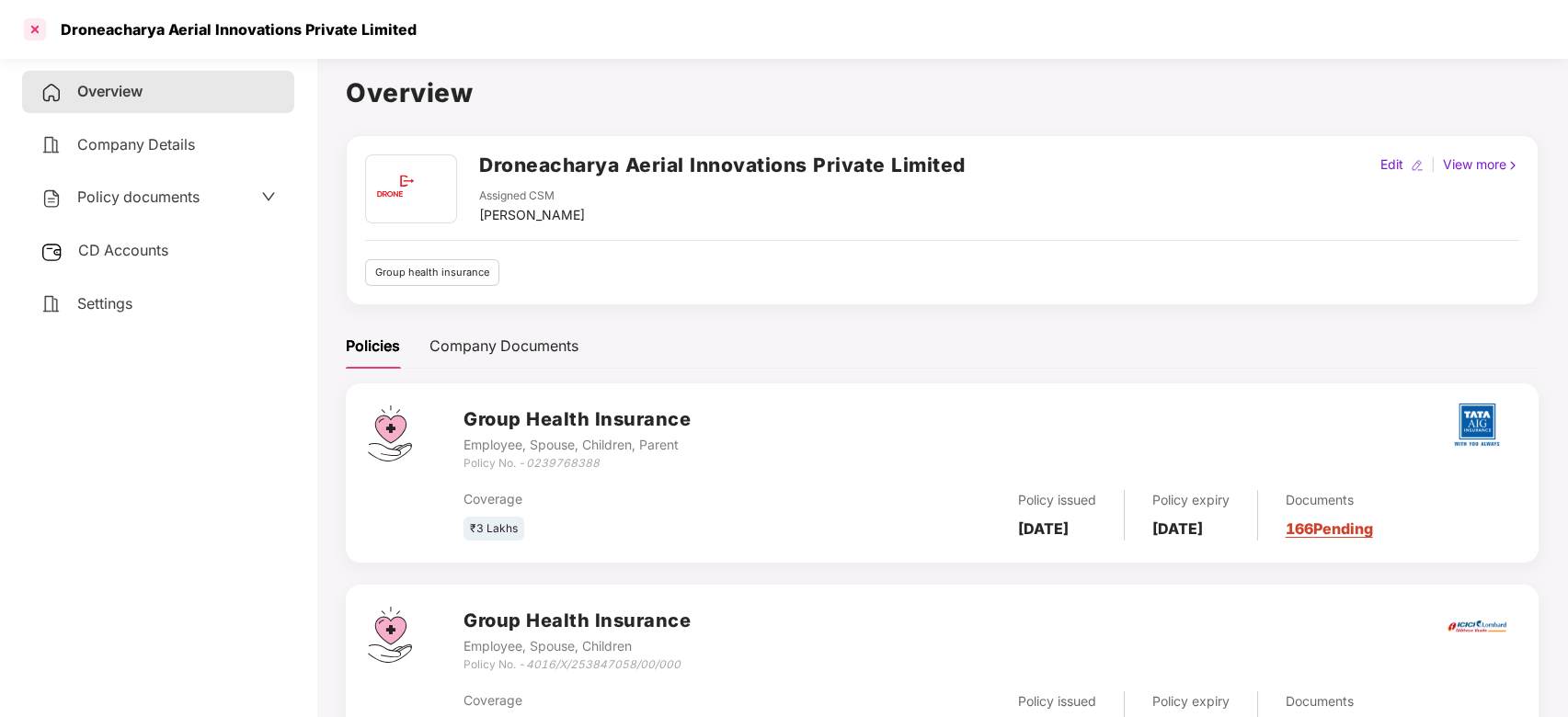
click at [39, 26] on div at bounding box center [34, 29] width 29 height 29
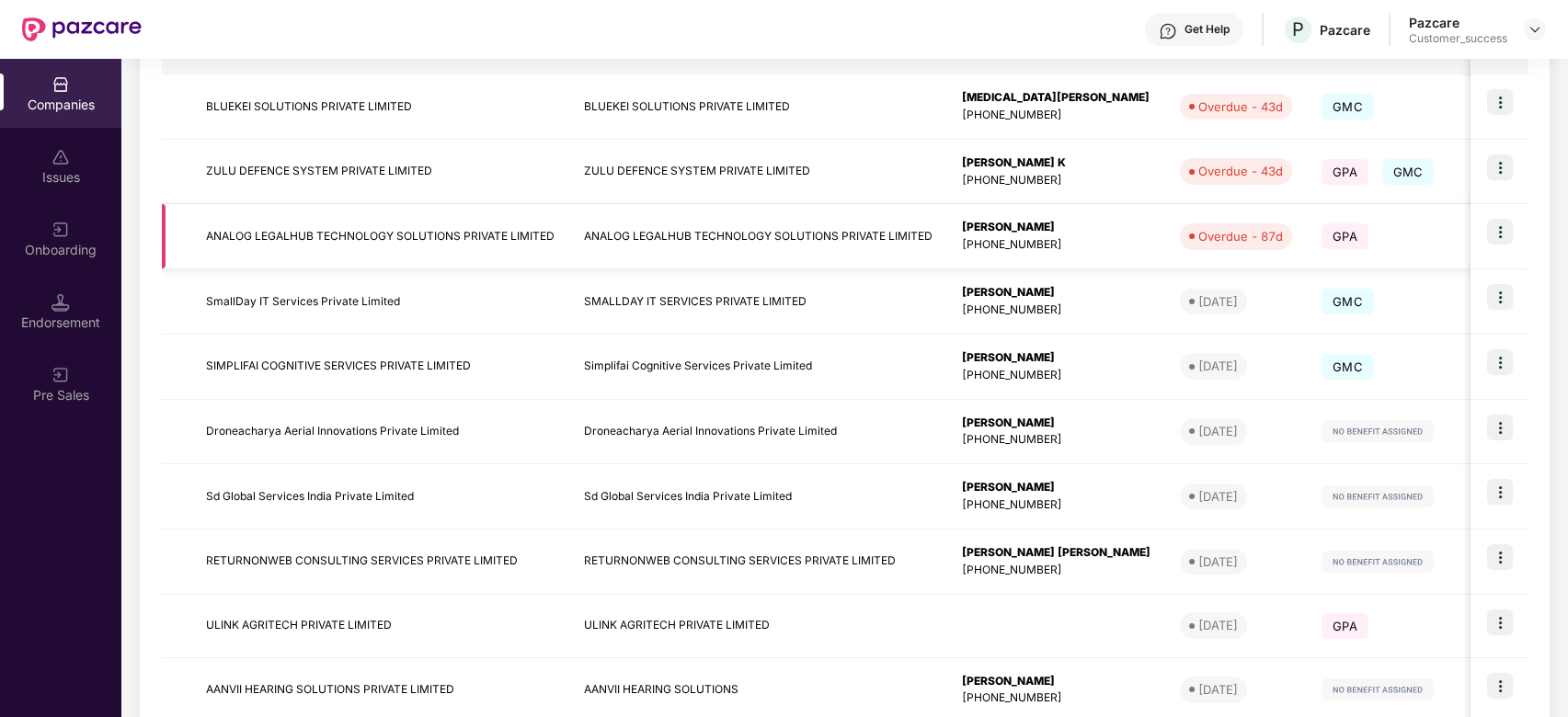
scroll to position [339, 0]
